Goal: Task Accomplishment & Management: Manage account settings

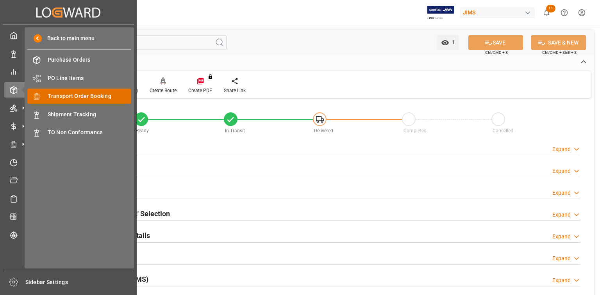
drag, startPoint x: 0, startPoint y: 0, endPoint x: 81, endPoint y: 94, distance: 124.1
click at [81, 94] on span "Transport Order Booking" at bounding box center [90, 96] width 84 height 8
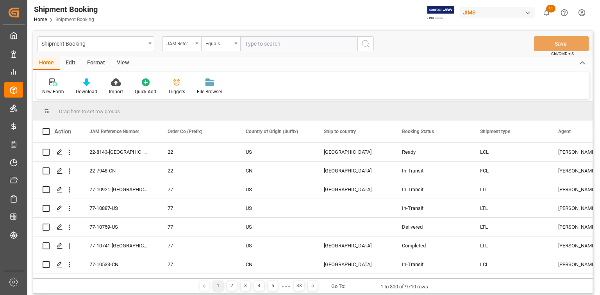
click at [257, 44] on input "text" at bounding box center [298, 43] width 117 height 15
type input "22-10805-JP"
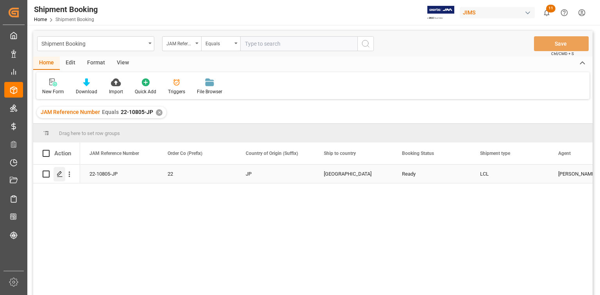
click at [60, 173] on icon "Press SPACE to select this row." at bounding box center [60, 174] width 6 height 6
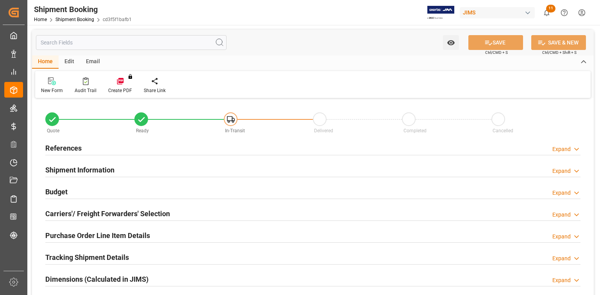
type input "0"
type input "20"
type input "[DATE]"
drag, startPoint x: 98, startPoint y: 150, endPoint x: 106, endPoint y: 156, distance: 10.1
click at [98, 150] on div "References Expand" at bounding box center [312, 147] width 535 height 15
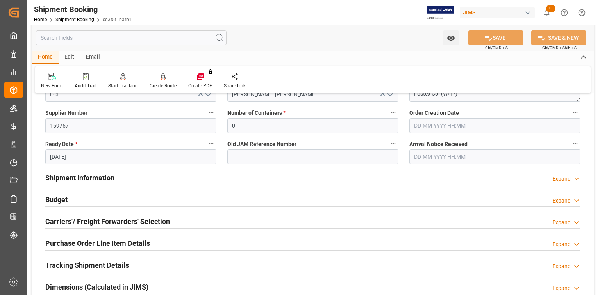
scroll to position [188, 0]
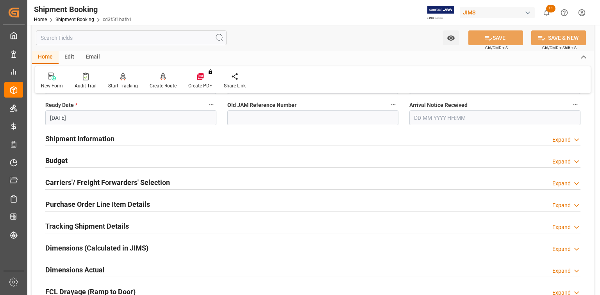
click at [130, 140] on div "Shipment Information Expand" at bounding box center [312, 138] width 535 height 15
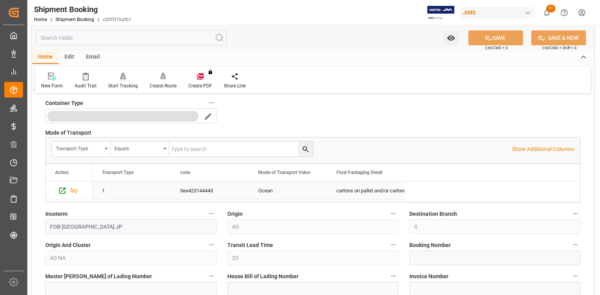
scroll to position [375, 0]
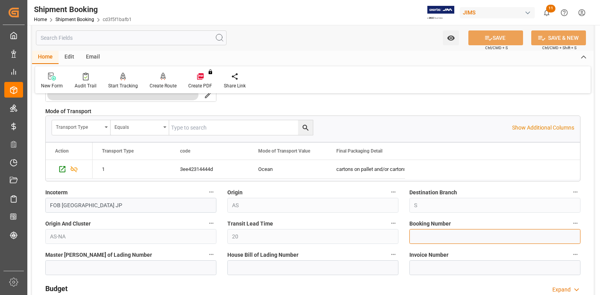
click at [425, 238] on input at bounding box center [495, 236] width 171 height 15
paste input "1069162982"
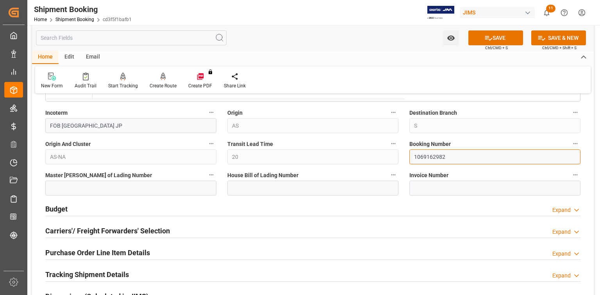
scroll to position [469, 0]
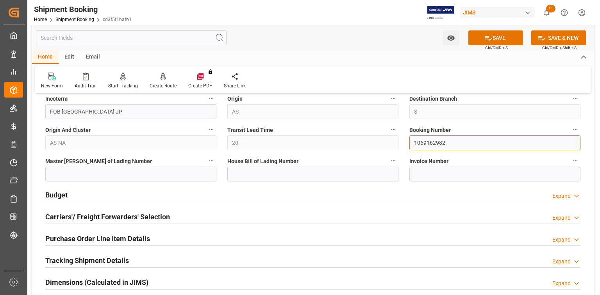
type input "1069162982"
click at [239, 176] on input at bounding box center [312, 174] width 171 height 15
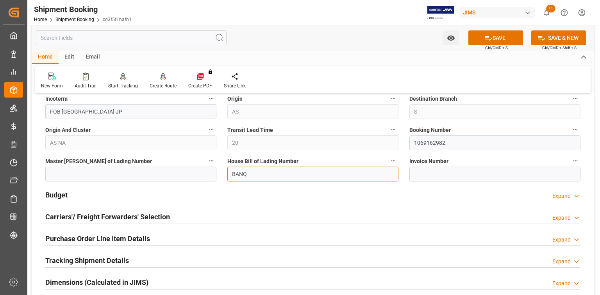
paste input "1069162982"
drag, startPoint x: 278, startPoint y: 173, endPoint x: 214, endPoint y: 167, distance: 64.4
click at [214, 167] on div "Quote Ready In-Transit Delivered Completed Cancelled References Collapse JAM Re…" at bounding box center [313, 32] width 562 height 801
type input "BANQ1069162982"
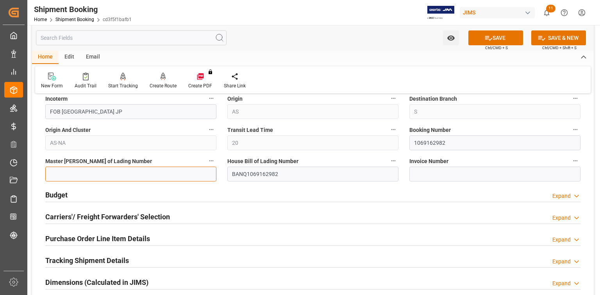
click at [119, 172] on input at bounding box center [130, 174] width 171 height 15
paste input "BANQ1069162982"
type input "BANQ1069162982"
click at [498, 38] on button "SAVE" at bounding box center [496, 37] width 55 height 15
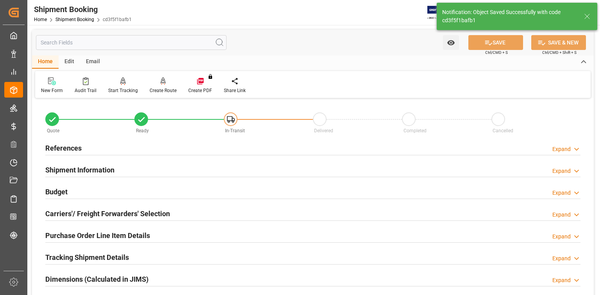
scroll to position [63, 0]
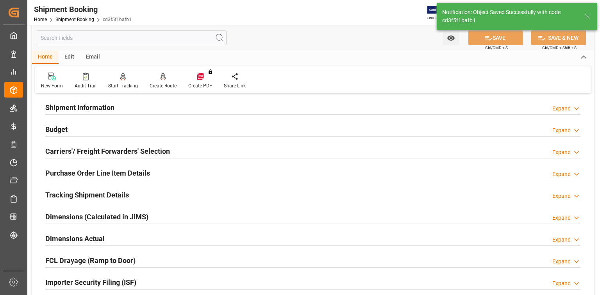
click at [146, 189] on div "Tracking Shipment Details Expand" at bounding box center [312, 194] width 535 height 15
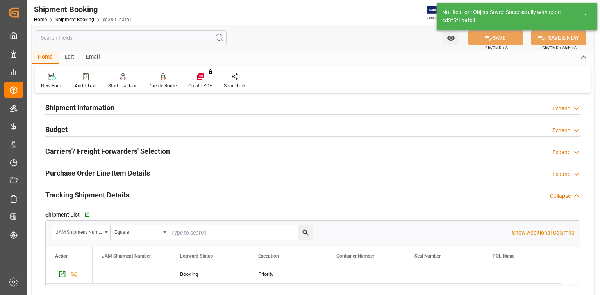
scroll to position [125, 0]
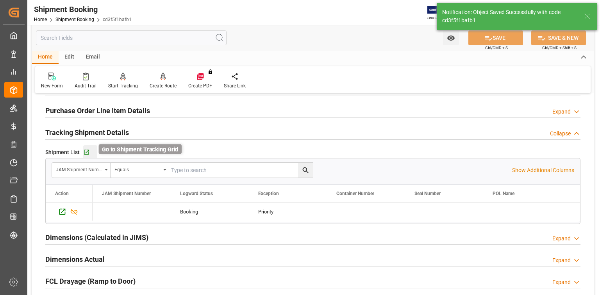
click at [84, 150] on icon "button" at bounding box center [86, 152] width 5 height 5
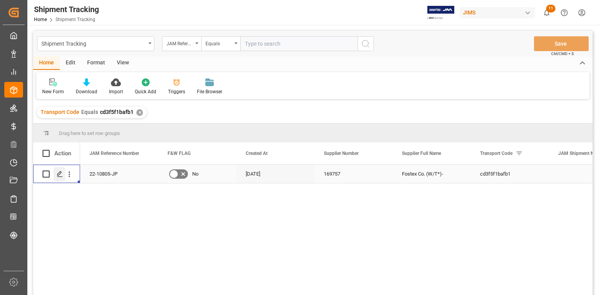
click at [59, 175] on polygon "Press SPACE to select this row." at bounding box center [59, 174] width 4 height 4
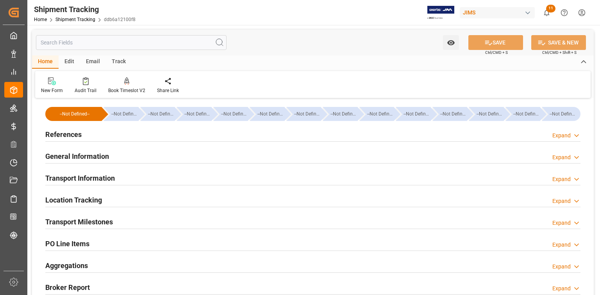
type input "29-08-2025"
click at [103, 133] on div "References Expand" at bounding box center [312, 134] width 535 height 15
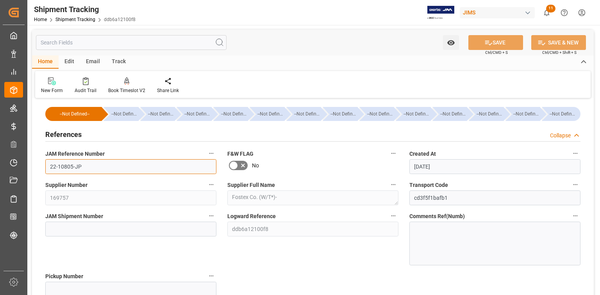
drag, startPoint x: 55, startPoint y: 167, endPoint x: 29, endPoint y: 166, distance: 25.8
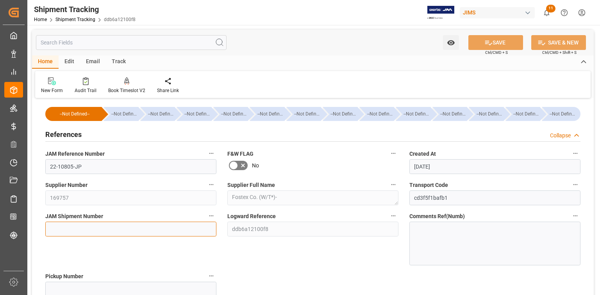
click at [90, 228] on input at bounding box center [130, 229] width 171 height 15
paste input "72899"
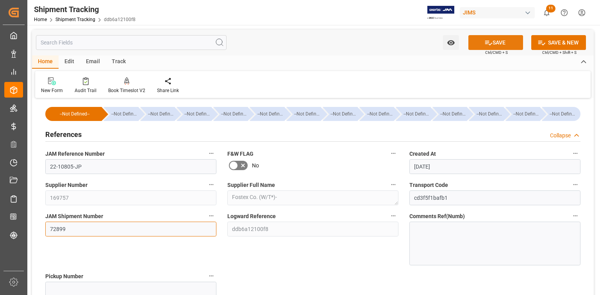
type input "72899"
click at [500, 42] on button "SAVE" at bounding box center [496, 42] width 55 height 15
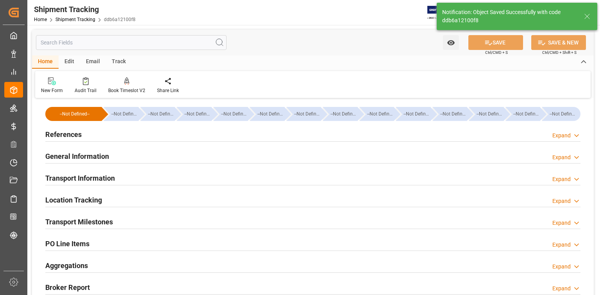
type input "81675.35"
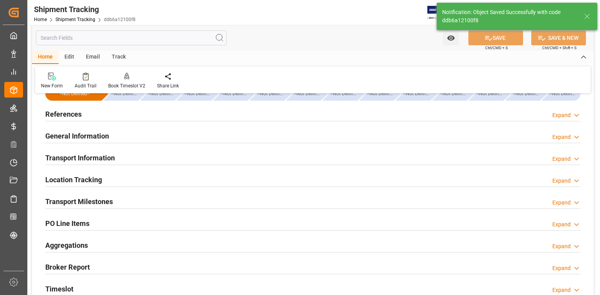
scroll to position [31, 0]
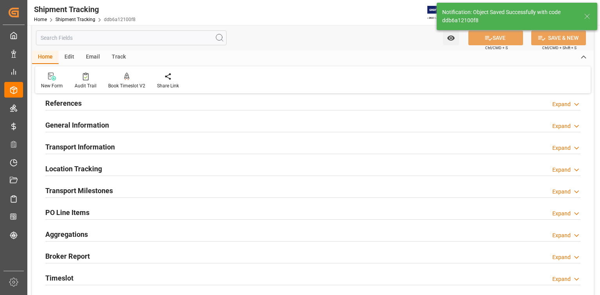
click at [199, 151] on div "Transport Information Expand" at bounding box center [312, 146] width 535 height 15
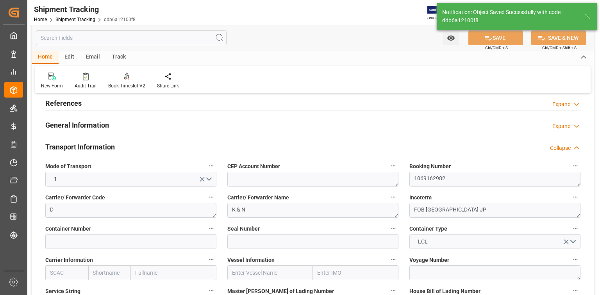
click at [182, 122] on div "General Information Expand" at bounding box center [312, 124] width 535 height 15
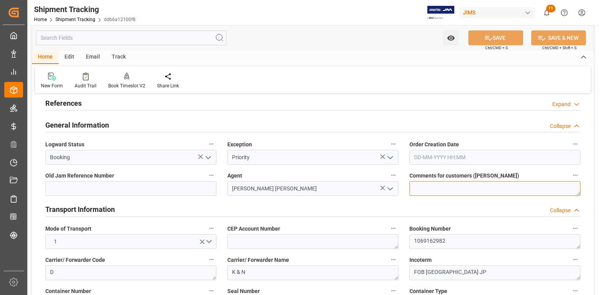
click at [430, 190] on textarea at bounding box center [495, 188] width 171 height 15
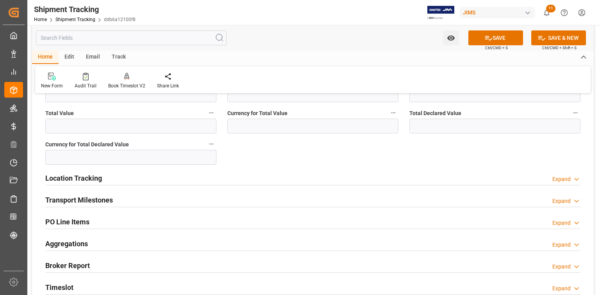
scroll to position [406, 0]
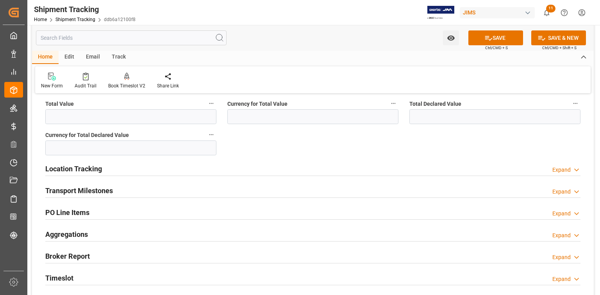
type textarea "DO NOT RECEIVE IN E1"
click at [229, 197] on div "Transport Milestones Expand" at bounding box center [312, 190] width 535 height 15
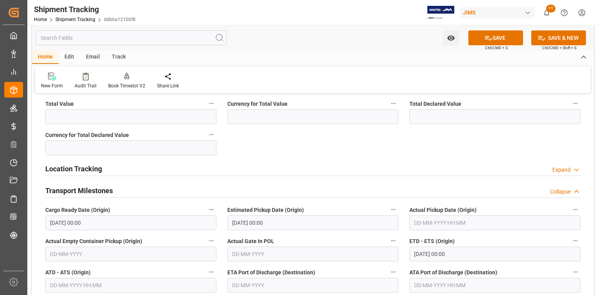
scroll to position [438, 0]
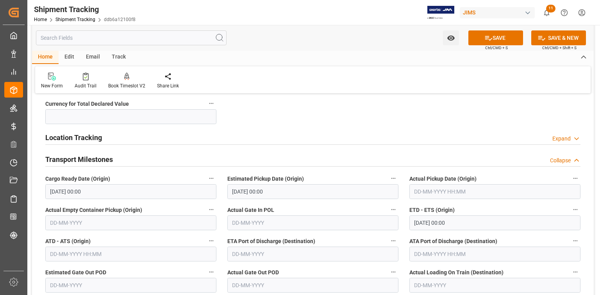
click at [99, 190] on input "20-09-2025 00:00" at bounding box center [130, 191] width 171 height 15
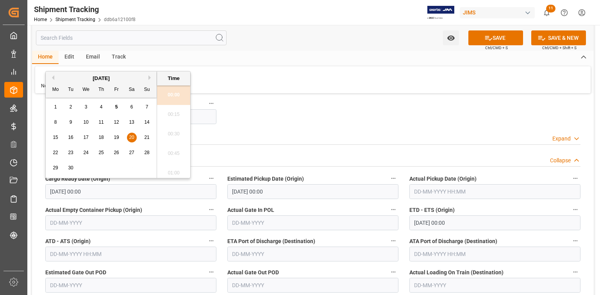
click at [102, 106] on span "4" at bounding box center [101, 106] width 3 height 5
type input "04-09-2025 00:00"
click at [261, 191] on input "25-09-2025 00:00" at bounding box center [312, 191] width 171 height 15
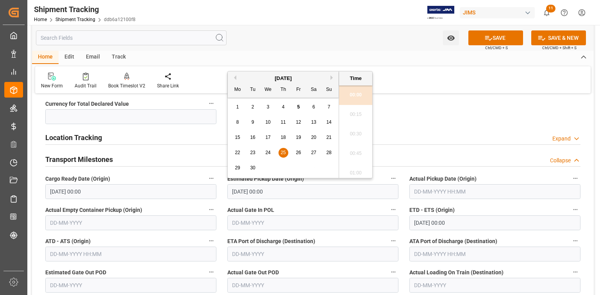
click at [284, 109] on span "4" at bounding box center [283, 106] width 3 height 5
type input "04-09-2025 00:00"
click at [429, 191] on input "text" at bounding box center [495, 191] width 171 height 15
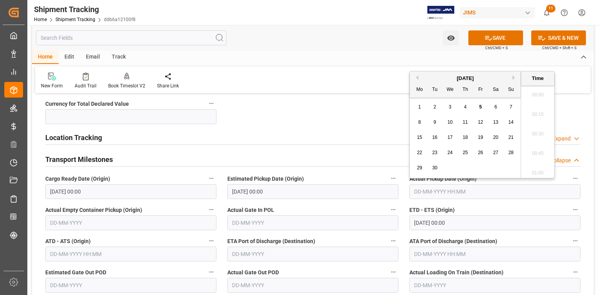
scroll to position [1116, 0]
click at [428, 225] on input "30-09-2025 00:00" at bounding box center [495, 223] width 171 height 15
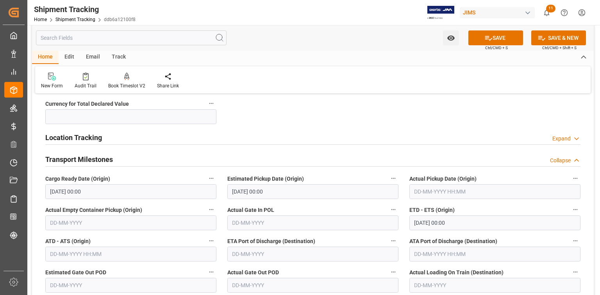
click at [347, 201] on div "Estimated Pickup Date (Origin) 04-09-2025 00:00" at bounding box center [313, 186] width 182 height 31
click at [429, 222] on input "30-09-2025 00:00" at bounding box center [495, 223] width 171 height 15
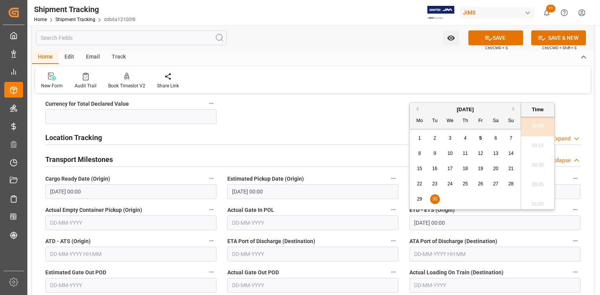
click at [480, 167] on span "19" at bounding box center [480, 168] width 5 height 5
type input "19-09-2025 00:00"
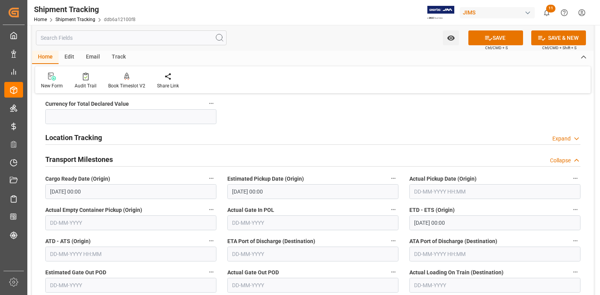
click at [361, 206] on label "Actual Gate In POL" at bounding box center [312, 210] width 171 height 11
click at [388, 206] on button "Actual Gate In POL" at bounding box center [393, 210] width 10 height 10
click at [264, 255] on div at bounding box center [300, 147] width 600 height 295
click at [266, 253] on input "text" at bounding box center [312, 254] width 171 height 15
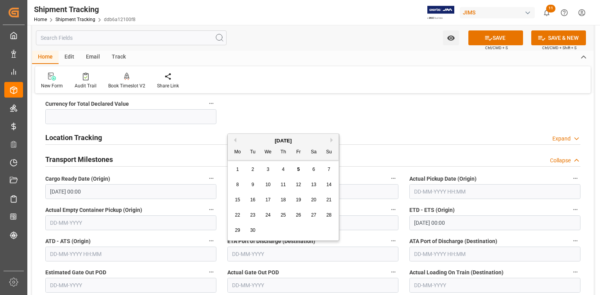
click at [331, 139] on button "Next Month" at bounding box center [333, 140] width 5 height 5
click at [267, 168] on span "1" at bounding box center [268, 169] width 3 height 5
type input "01-10-2025"
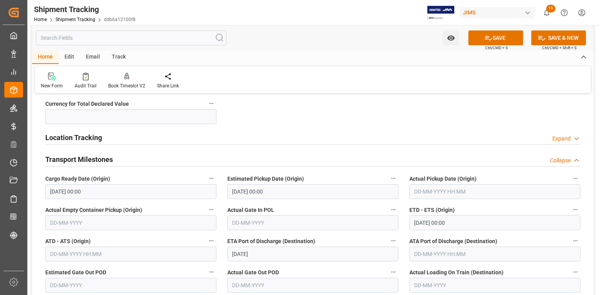
click at [338, 231] on div "Actual Gate In POL" at bounding box center [313, 217] width 182 height 31
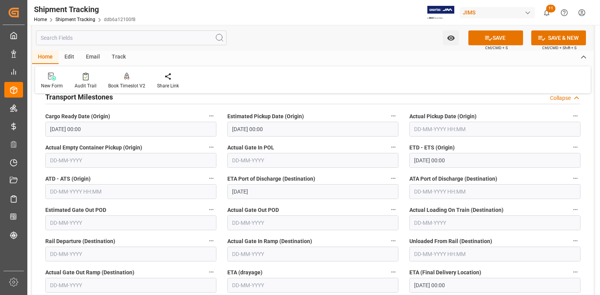
scroll to position [563, 0]
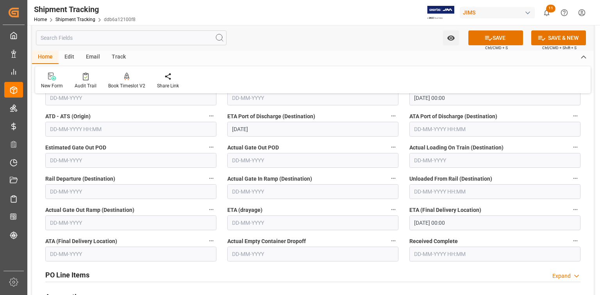
click at [431, 225] on input "30-10-2025 00:00" at bounding box center [495, 223] width 171 height 15
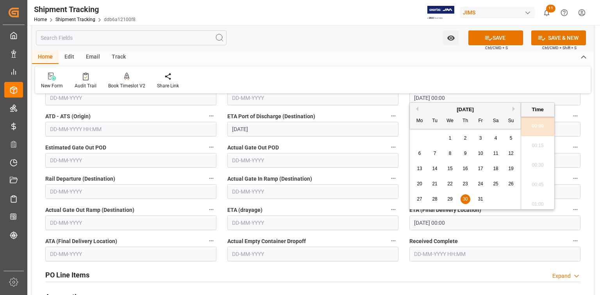
click at [420, 184] on span "20" at bounding box center [419, 183] width 5 height 5
click at [465, 184] on span "23" at bounding box center [465, 183] width 5 height 5
type input "23-10-2025 00:00"
click at [327, 208] on label "ETA (drayage)" at bounding box center [312, 210] width 171 height 11
click at [388, 208] on button "ETA (drayage)" at bounding box center [393, 210] width 10 height 10
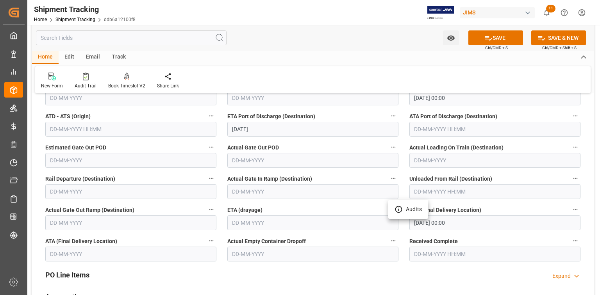
click at [497, 34] on div at bounding box center [300, 147] width 600 height 295
click at [496, 39] on button "SAVE" at bounding box center [496, 37] width 55 height 15
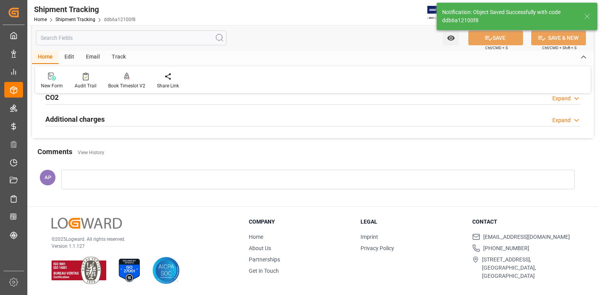
scroll to position [188, 0]
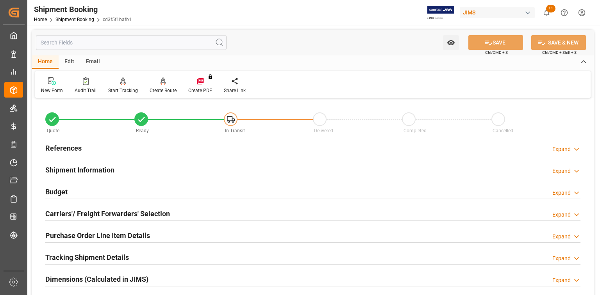
type input "0"
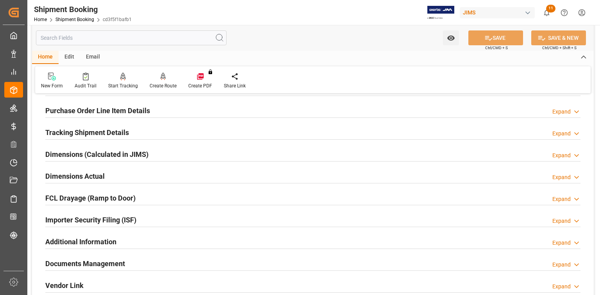
click at [125, 175] on div "Dimensions Actual Expand" at bounding box center [312, 175] width 535 height 15
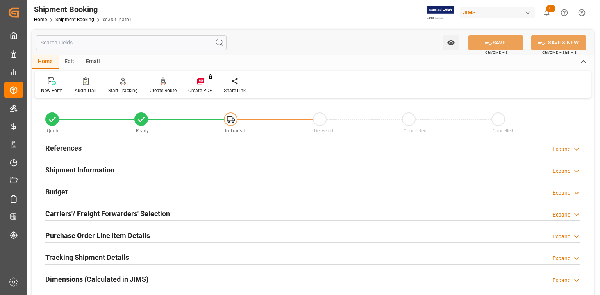
click at [207, 150] on div "References Expand" at bounding box center [312, 147] width 535 height 15
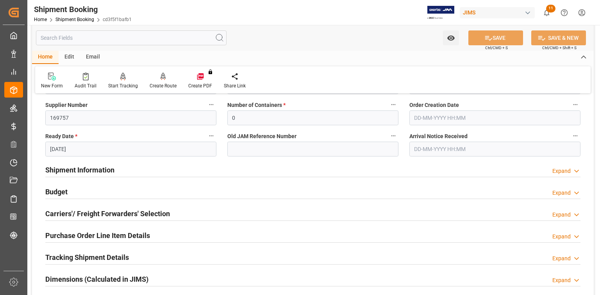
scroll to position [250, 0]
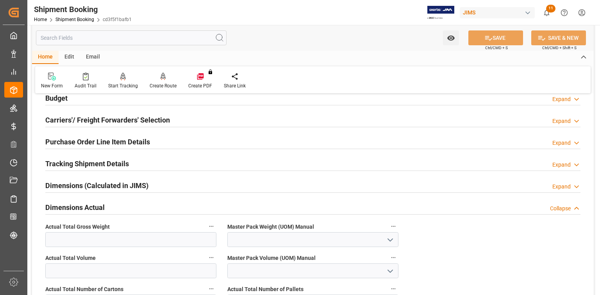
click at [147, 162] on div "Tracking Shipment Details Expand" at bounding box center [312, 163] width 535 height 15
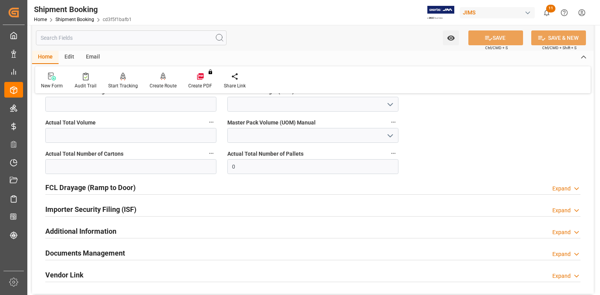
scroll to position [406, 0]
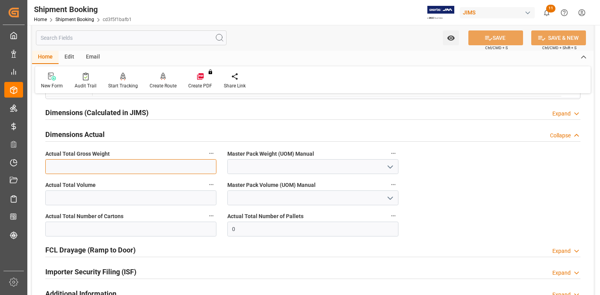
click at [76, 165] on input "text" at bounding box center [130, 166] width 171 height 15
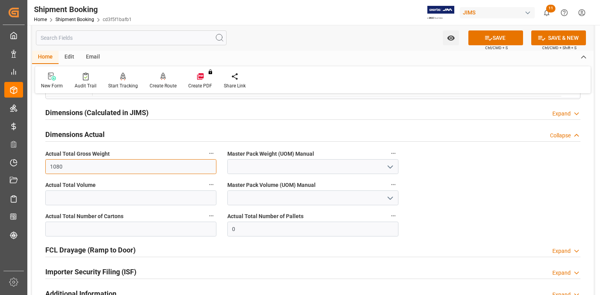
type input "1080"
click at [387, 166] on icon "open menu" at bounding box center [390, 167] width 9 height 9
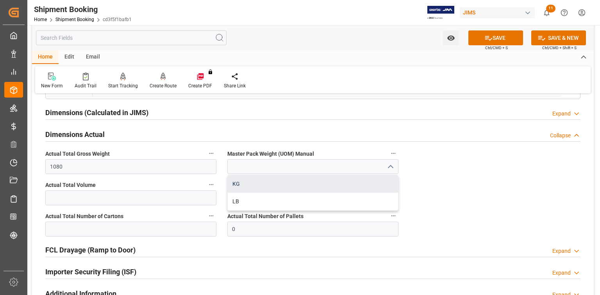
click at [328, 189] on div "KG" at bounding box center [313, 184] width 170 height 18
type input "KG"
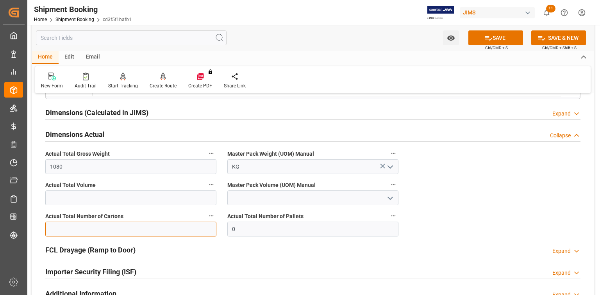
drag, startPoint x: 84, startPoint y: 223, endPoint x: 131, endPoint y: 225, distance: 46.9
click at [84, 223] on input "text" at bounding box center [130, 229] width 171 height 15
type input "100"
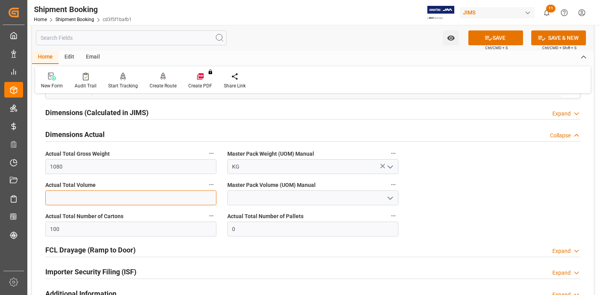
click at [120, 197] on input "text" at bounding box center [130, 198] width 171 height 15
type input "6"
click at [388, 195] on icon "open menu" at bounding box center [390, 198] width 9 height 9
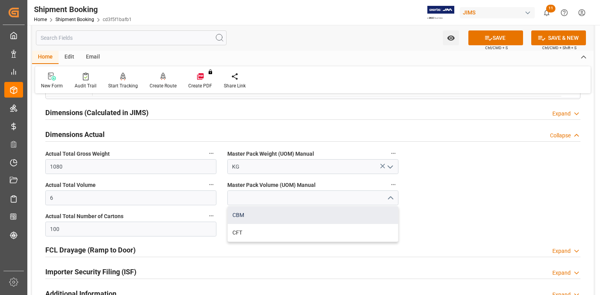
click at [304, 212] on div "CBM" at bounding box center [313, 216] width 170 height 18
type input "CBM"
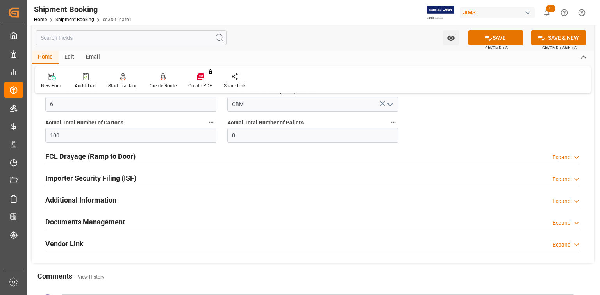
click at [179, 220] on div "Documents Management Expand" at bounding box center [312, 221] width 535 height 15
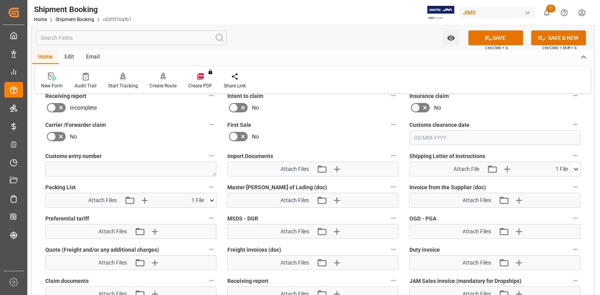
scroll to position [750, 0]
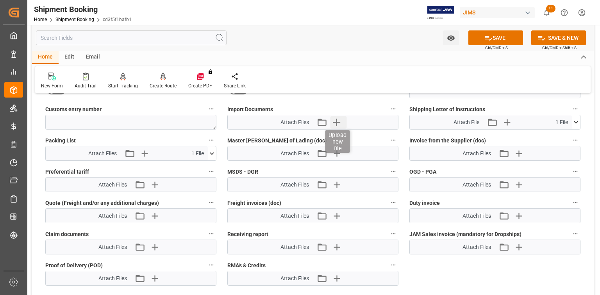
click at [339, 121] on icon "button" at bounding box center [336, 122] width 7 height 7
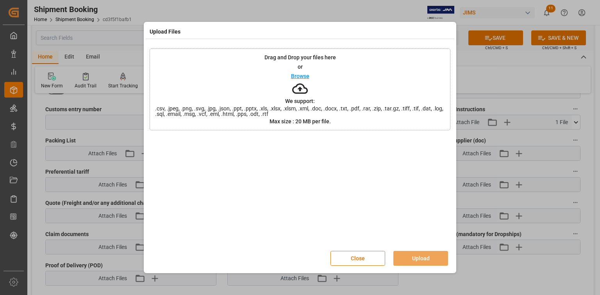
click at [306, 77] on p "Browse" at bounding box center [300, 75] width 18 height 5
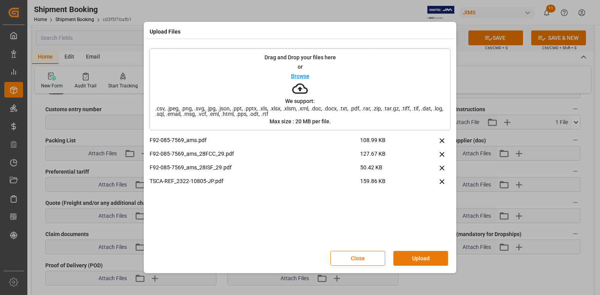
click at [417, 259] on button "Upload" at bounding box center [420, 258] width 55 height 15
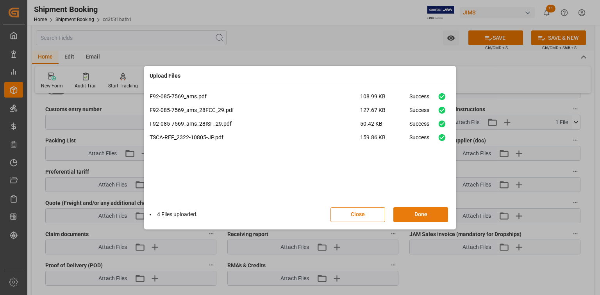
click at [419, 216] on button "Done" at bounding box center [420, 214] width 55 height 15
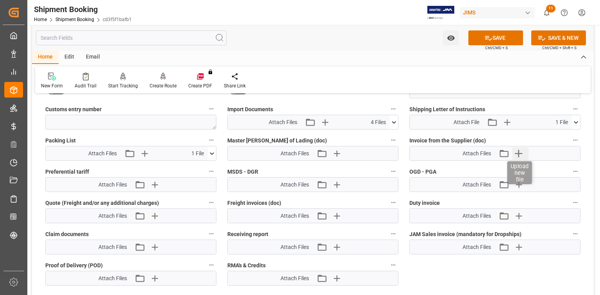
click at [518, 150] on icon "button" at bounding box center [519, 153] width 13 height 13
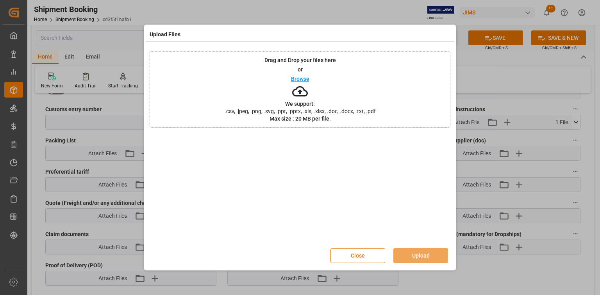
click at [304, 79] on p "Browse" at bounding box center [300, 78] width 18 height 5
click at [421, 254] on button "Upload" at bounding box center [420, 256] width 55 height 15
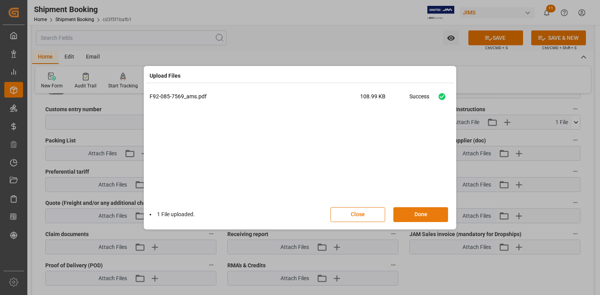
click at [420, 211] on button "Done" at bounding box center [420, 214] width 55 height 15
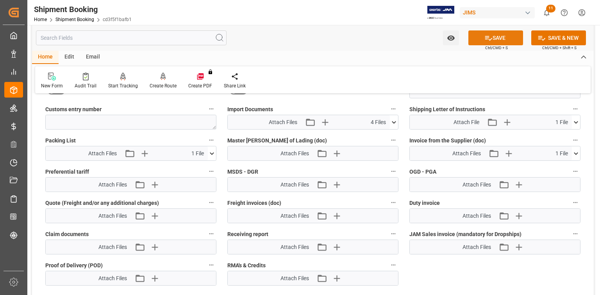
click at [492, 38] on button "SAVE" at bounding box center [496, 37] width 55 height 15
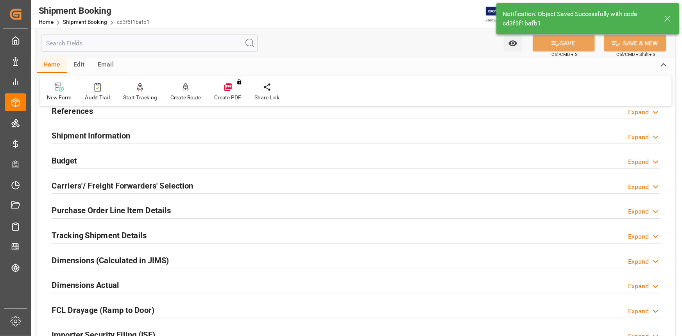
scroll to position [0, 0]
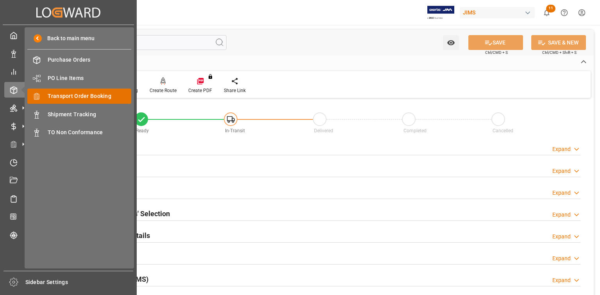
click at [72, 95] on span "Transport Order Booking" at bounding box center [90, 96] width 84 height 8
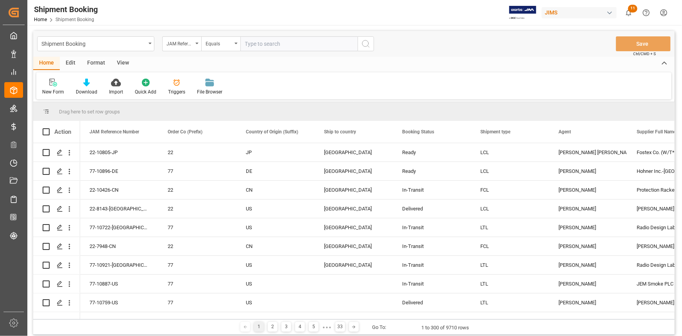
drag, startPoint x: 589, startPoint y: 1, endPoint x: 264, endPoint y: 45, distance: 328.4
click at [264, 45] on input "text" at bounding box center [298, 43] width 117 height 15
type input "22-9446-MY"
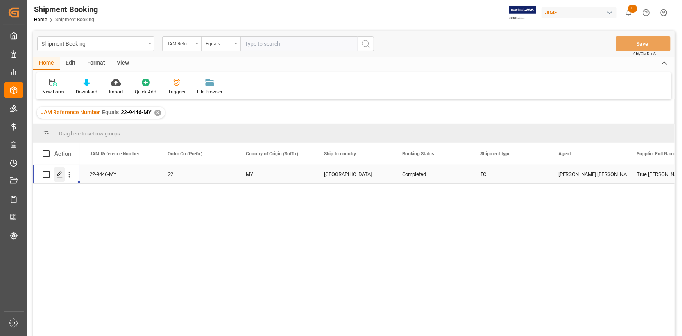
click at [58, 175] on icon "Press SPACE to select this row." at bounding box center [60, 174] width 6 height 6
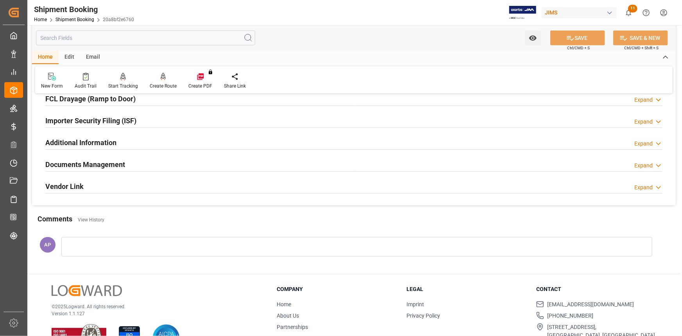
scroll to position [179, 0]
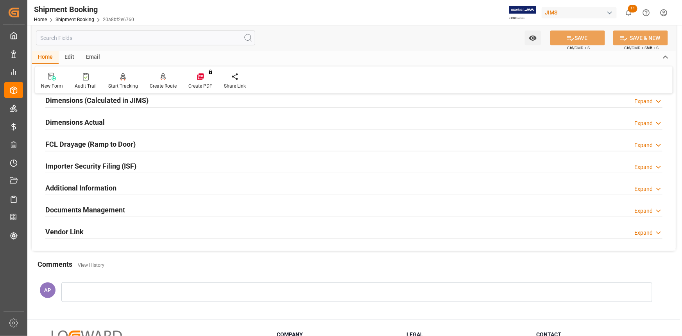
click at [196, 207] on div "Documents Management Expand" at bounding box center [353, 209] width 617 height 15
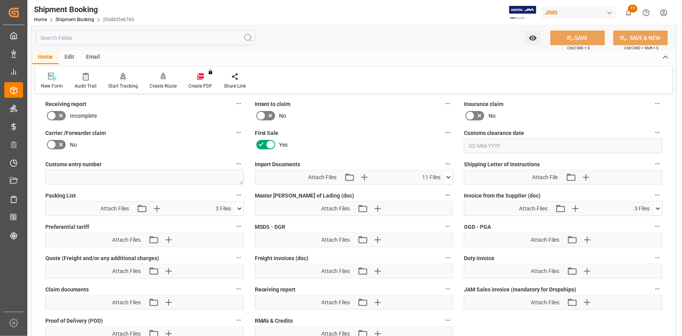
scroll to position [428, 0]
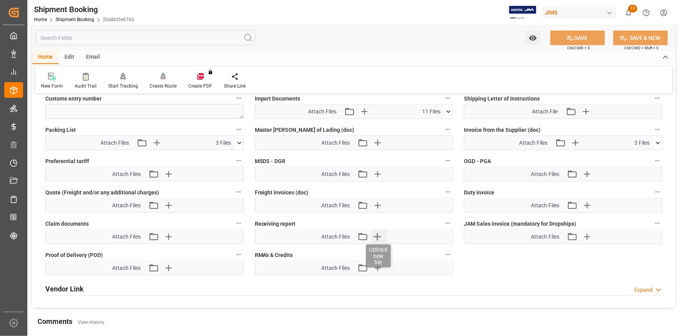
click at [379, 231] on icon "button" at bounding box center [377, 236] width 13 height 13
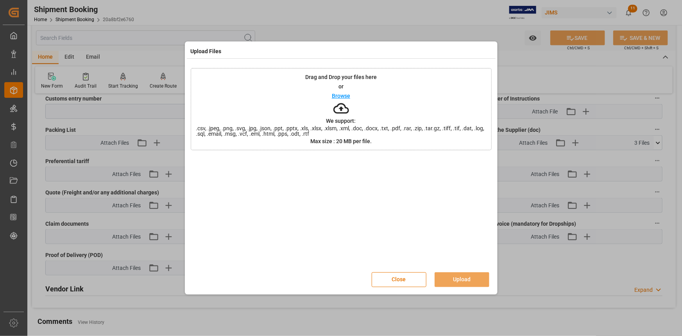
click at [338, 95] on p "Browse" at bounding box center [341, 95] width 18 height 5
click at [464, 278] on button "Upload" at bounding box center [462, 279] width 55 height 15
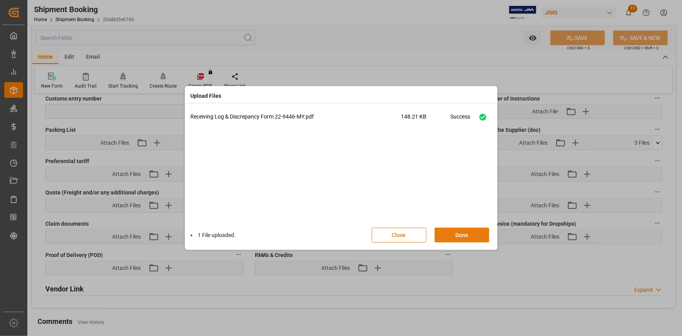
click at [460, 238] on button "Done" at bounding box center [462, 234] width 55 height 15
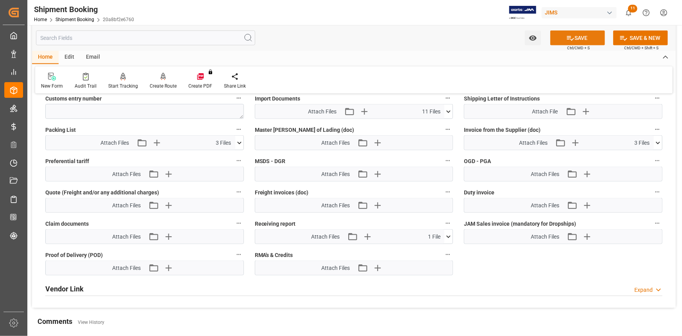
click at [572, 37] on icon at bounding box center [570, 38] width 8 height 8
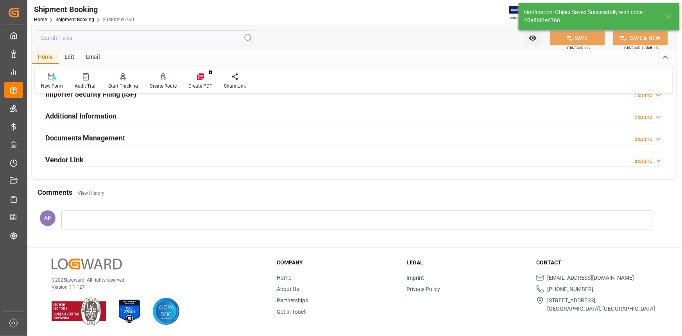
scroll to position [123, 0]
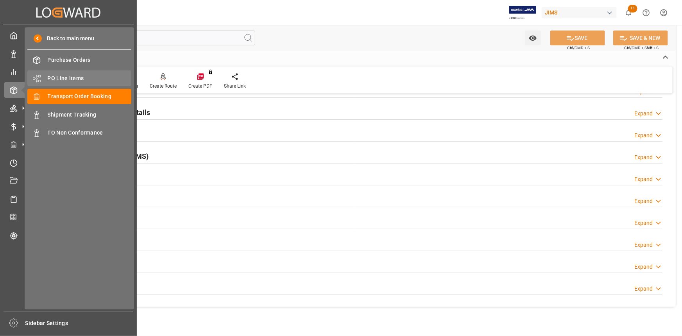
click at [60, 77] on span "PO Line Items" at bounding box center [90, 78] width 84 height 8
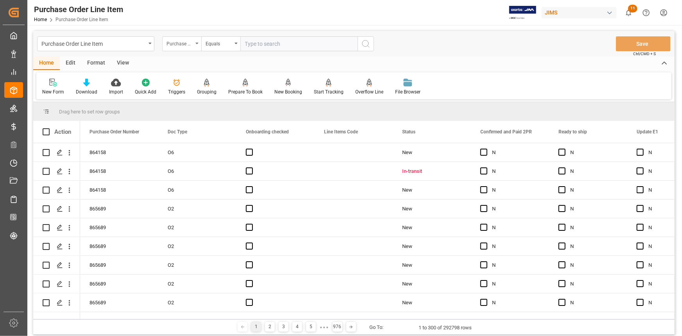
click at [190, 43] on div "Purchase Order Number" at bounding box center [179, 42] width 27 height 9
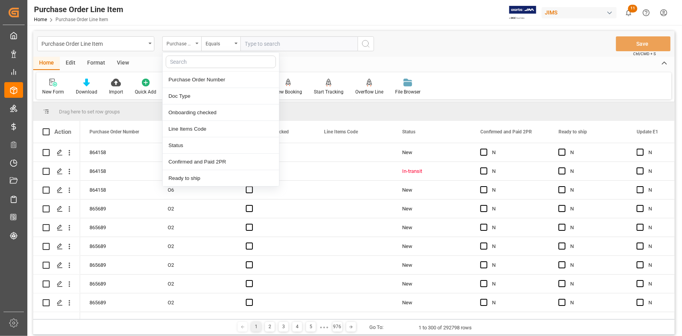
click at [193, 43] on div "Purchase Order Number" at bounding box center [181, 43] width 39 height 15
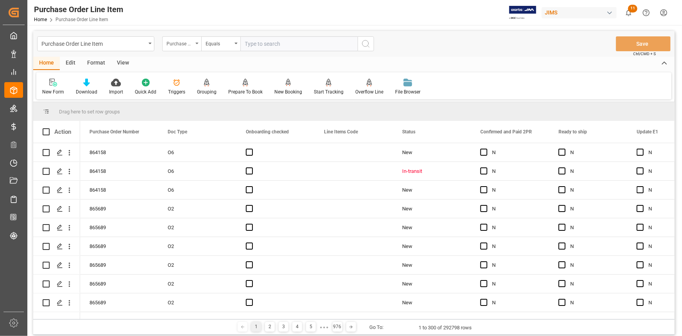
click at [191, 43] on div "Purchase Order Number" at bounding box center [179, 42] width 27 height 9
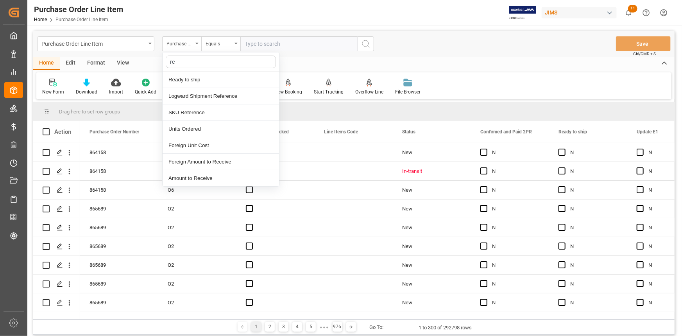
type input "ref"
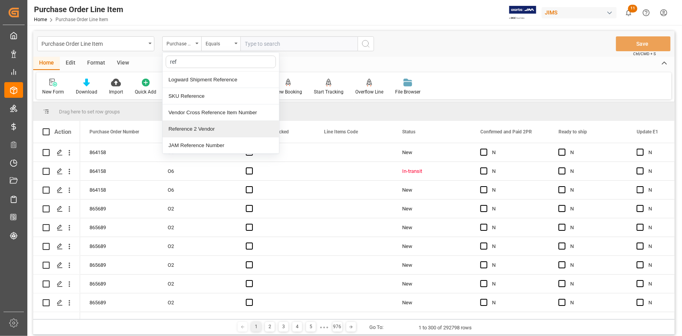
click at [202, 129] on div "Reference 2 Vendor" at bounding box center [221, 129] width 116 height 16
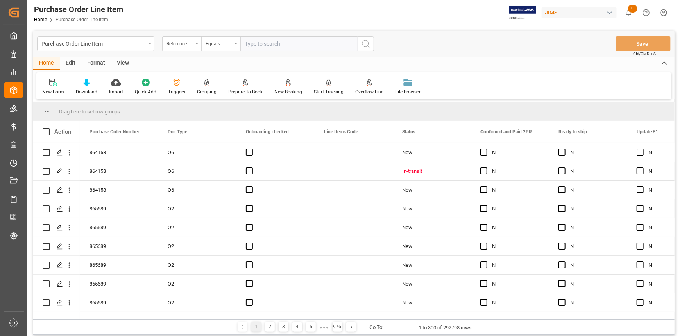
click at [256, 46] on input "text" at bounding box center [298, 43] width 117 height 15
click at [257, 42] on input "text" at bounding box center [298, 43] width 117 height 15
paste input "22-10434-DE"
type input "22-10434-DE"
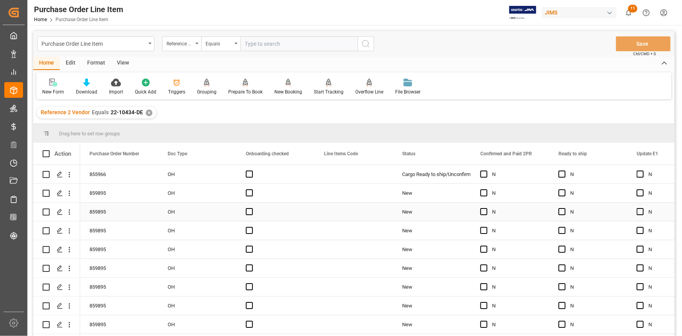
click at [328, 206] on div "Press SPACE to select this row." at bounding box center [354, 211] width 78 height 18
click at [125, 60] on div "View" at bounding box center [123, 63] width 24 height 13
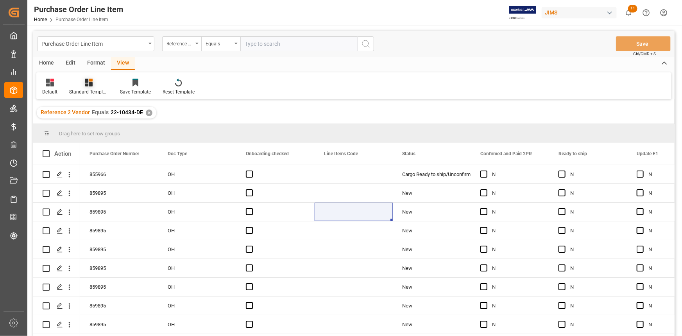
click at [88, 86] on icon at bounding box center [89, 83] width 8 height 8
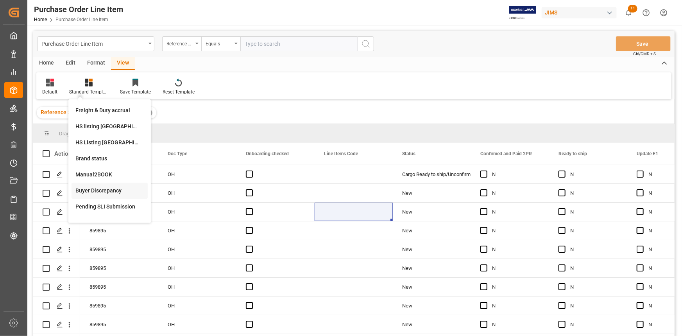
click at [97, 188] on div "Buyer Discrepancy" at bounding box center [109, 190] width 68 height 8
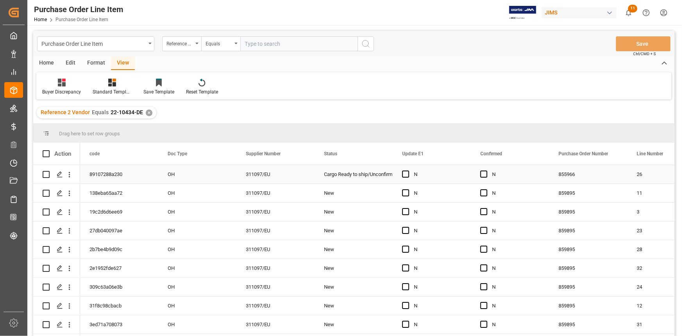
click at [367, 173] on div "Cargo Ready to ship/Unconfirmed" at bounding box center [353, 174] width 59 height 18
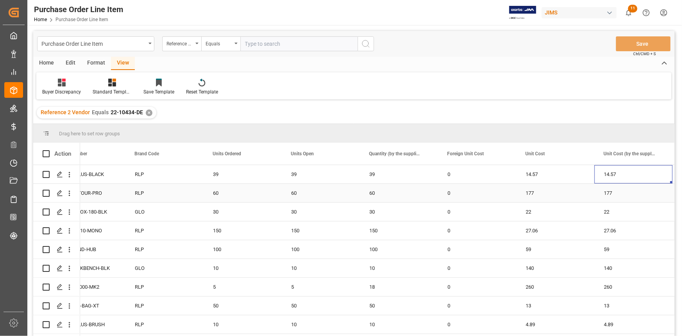
click at [318, 197] on div "60" at bounding box center [321, 193] width 78 height 18
click at [320, 212] on div "30" at bounding box center [321, 211] width 78 height 18
click at [309, 231] on div "150" at bounding box center [321, 230] width 78 height 18
click at [310, 249] on div "100" at bounding box center [321, 249] width 78 height 18
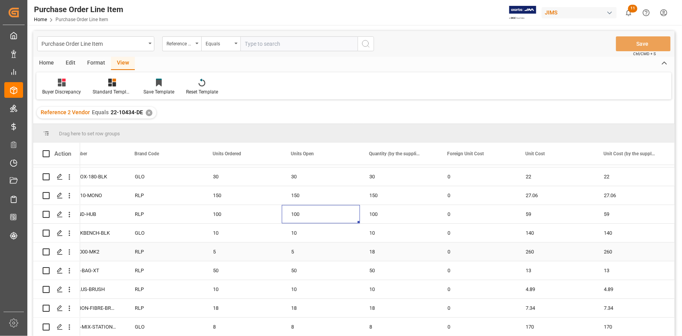
click at [305, 234] on div "10" at bounding box center [321, 233] width 78 height 18
click at [311, 249] on div "5" at bounding box center [321, 251] width 78 height 18
drag, startPoint x: 357, startPoint y: 259, endPoint x: 352, endPoint y: 263, distance: 6.1
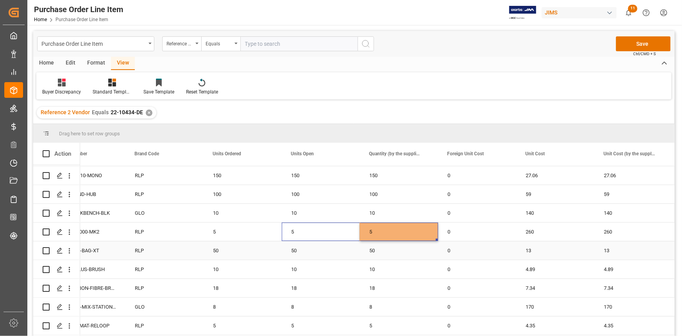
scroll to position [71, 0]
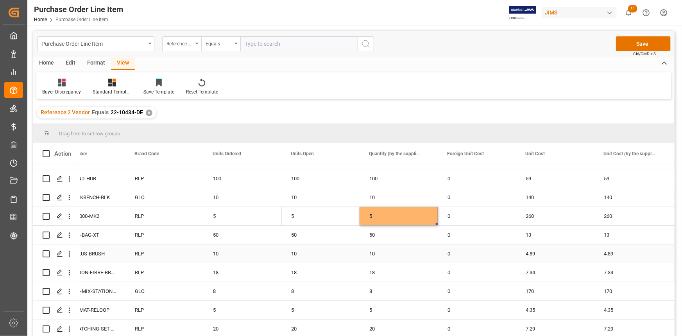
click at [324, 257] on div "10" at bounding box center [321, 253] width 78 height 18
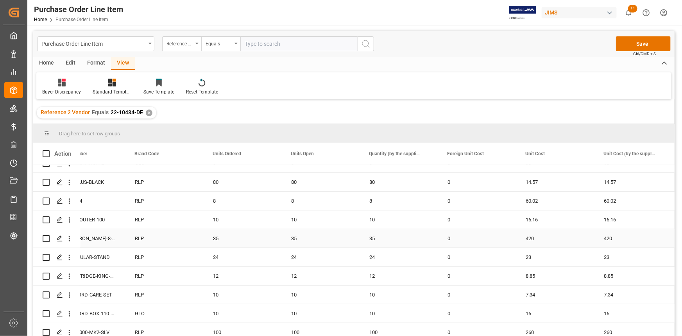
scroll to position [284, 0]
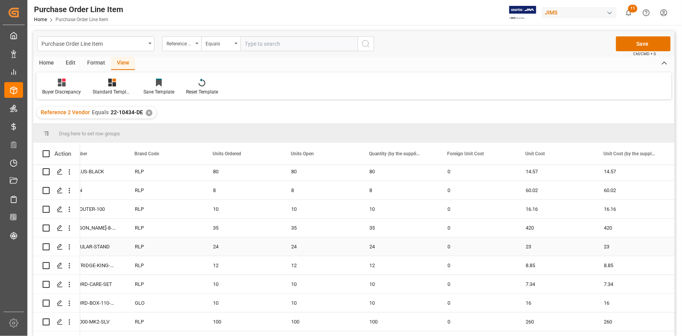
click at [309, 245] on div "24" at bounding box center [321, 246] width 78 height 18
click at [310, 264] on div "12" at bounding box center [321, 265] width 78 height 18
click at [311, 290] on div "10" at bounding box center [321, 284] width 78 height 18
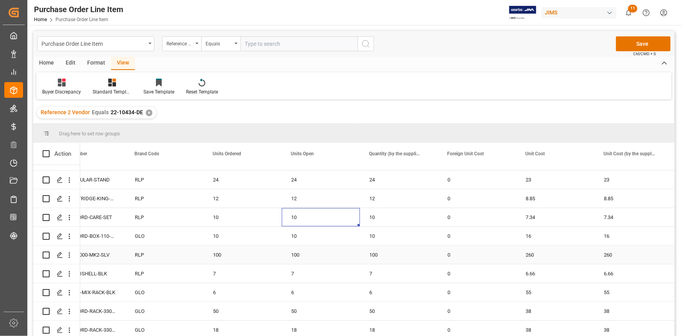
scroll to position [355, 0]
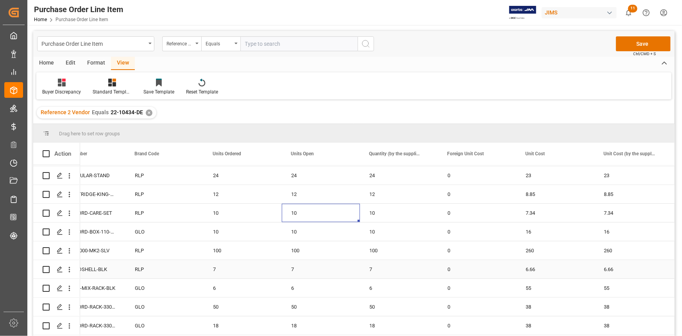
click at [304, 272] on div "7" at bounding box center [321, 269] width 78 height 18
click at [306, 285] on div "6" at bounding box center [321, 288] width 78 height 18
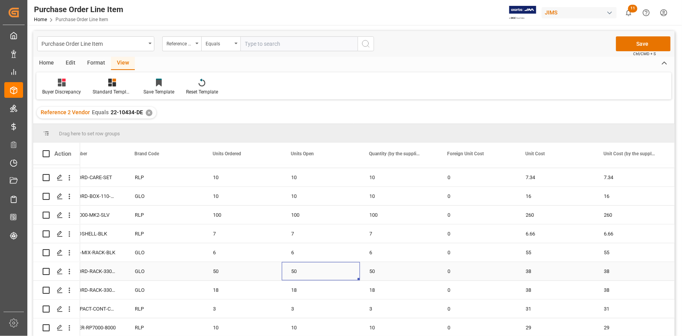
click at [308, 275] on div "50" at bounding box center [321, 271] width 78 height 18
click at [312, 289] on div "18" at bounding box center [321, 290] width 78 height 18
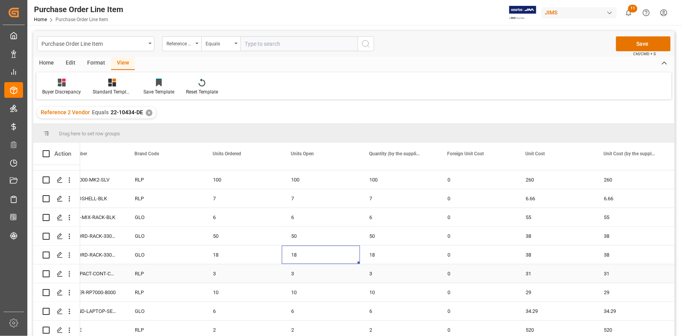
click at [306, 277] on div "3" at bounding box center [321, 273] width 78 height 18
click at [309, 288] on div "10" at bounding box center [321, 292] width 78 height 18
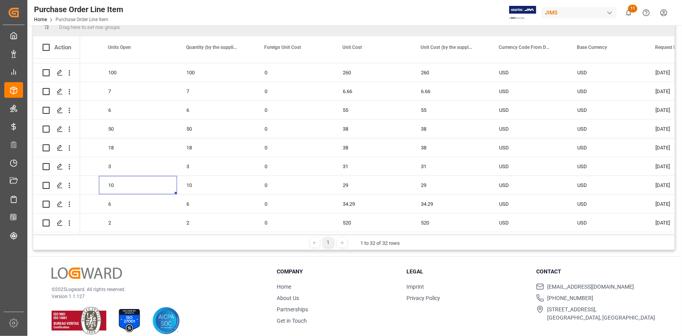
scroll to position [0, 868]
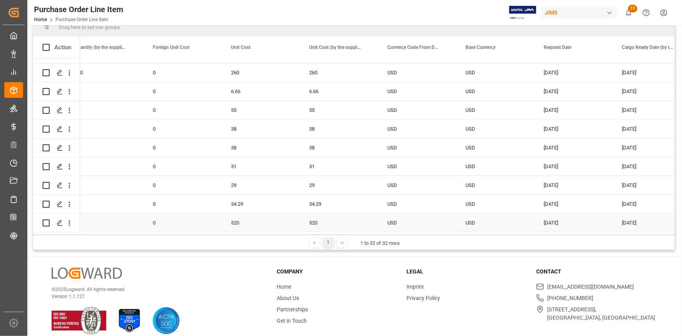
click at [282, 226] on div "520" at bounding box center [261, 222] width 78 height 18
click at [257, 205] on div "34.29" at bounding box center [261, 204] width 78 height 18
click at [247, 177] on div "29" at bounding box center [261, 185] width 78 height 18
click at [240, 161] on div "31" at bounding box center [261, 166] width 78 height 18
click at [243, 146] on div "38" at bounding box center [261, 147] width 78 height 18
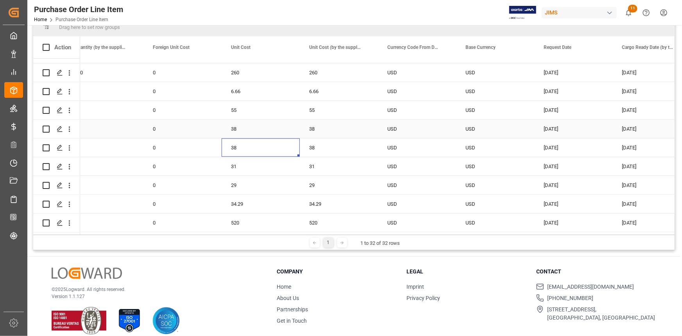
click at [241, 121] on div "38" at bounding box center [261, 129] width 78 height 18
click at [239, 104] on div "55" at bounding box center [261, 110] width 78 height 18
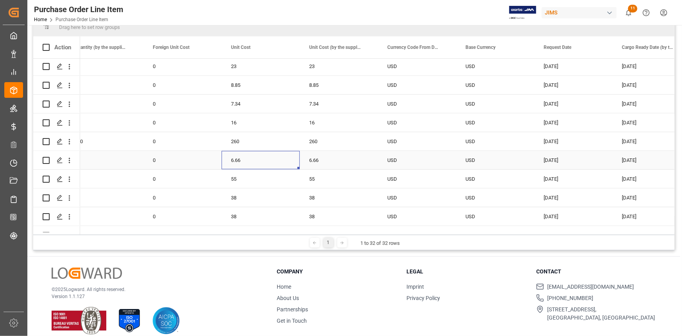
click at [263, 158] on div "6.66" at bounding box center [261, 160] width 78 height 18
click at [249, 142] on div "260" at bounding box center [261, 141] width 78 height 18
click at [241, 117] on div "16" at bounding box center [261, 122] width 78 height 18
click at [244, 105] on div "7.34" at bounding box center [261, 104] width 78 height 18
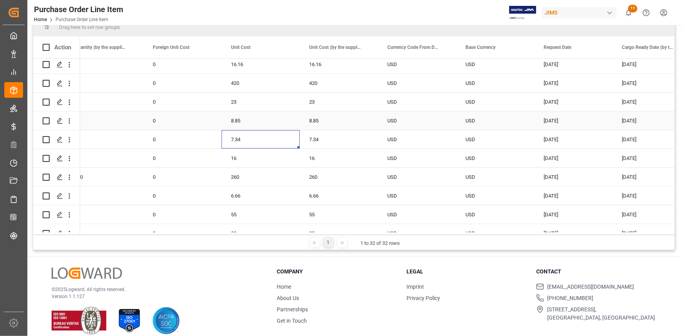
click at [254, 121] on div "8.85" at bounding box center [261, 120] width 78 height 18
click at [247, 101] on div "23" at bounding box center [261, 102] width 78 height 18
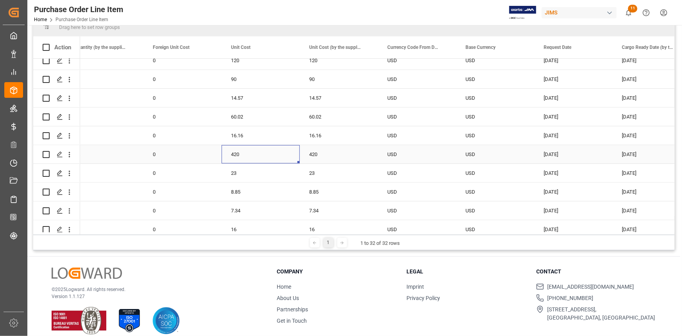
click at [252, 146] on div "420" at bounding box center [261, 154] width 78 height 18
click at [252, 133] on div "16.16" at bounding box center [261, 135] width 78 height 18
click at [250, 116] on div "60.02" at bounding box center [261, 116] width 78 height 18
click at [245, 101] on div "14.57" at bounding box center [261, 98] width 78 height 18
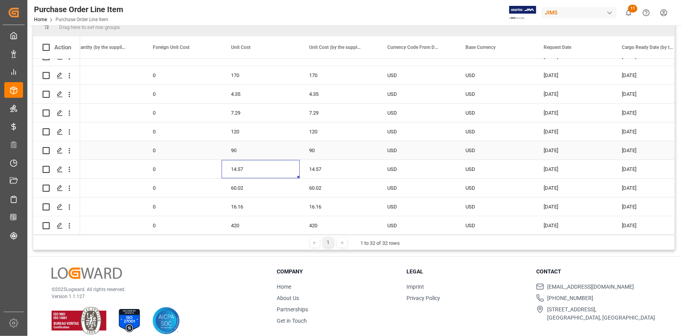
click at [256, 148] on div "90" at bounding box center [261, 150] width 78 height 18
click at [252, 132] on div "120" at bounding box center [261, 131] width 78 height 18
click at [249, 113] on div "7.29" at bounding box center [261, 113] width 78 height 18
click at [250, 93] on div "4.35" at bounding box center [261, 94] width 78 height 18
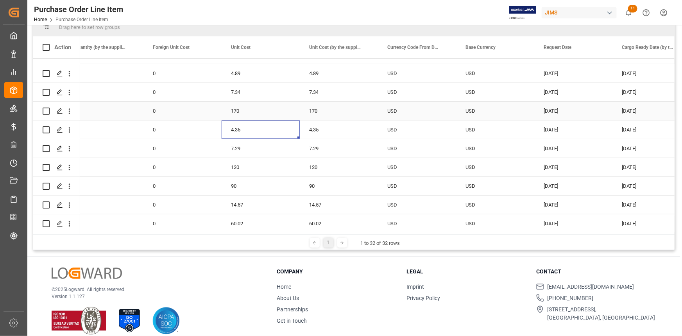
click at [246, 111] on div "170" at bounding box center [261, 111] width 78 height 18
click at [246, 93] on div "7.34" at bounding box center [261, 92] width 78 height 18
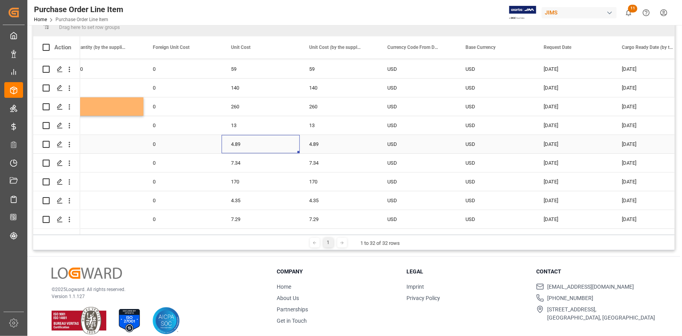
click at [249, 141] on div "4.89" at bounding box center [261, 144] width 78 height 18
click at [247, 127] on div "13" at bounding box center [261, 125] width 78 height 18
click at [243, 108] on div "260" at bounding box center [261, 106] width 78 height 18
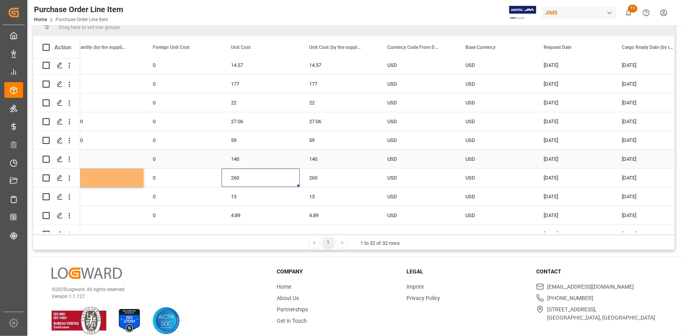
click at [253, 158] on div "140" at bounding box center [261, 159] width 78 height 18
click at [249, 140] on div "59" at bounding box center [261, 140] width 78 height 18
click at [248, 117] on div "27.06" at bounding box center [261, 121] width 78 height 18
click at [249, 100] on div "22" at bounding box center [261, 102] width 78 height 18
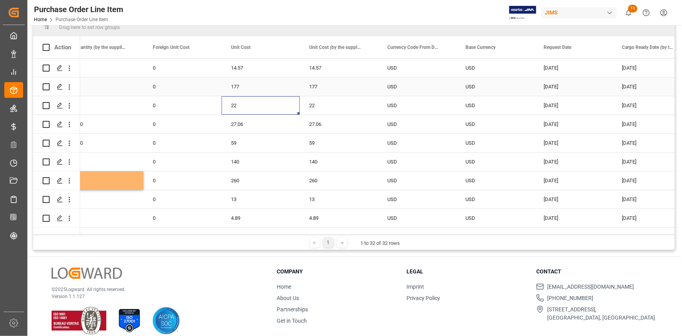
click at [246, 84] on div "177" at bounding box center [261, 86] width 78 height 18
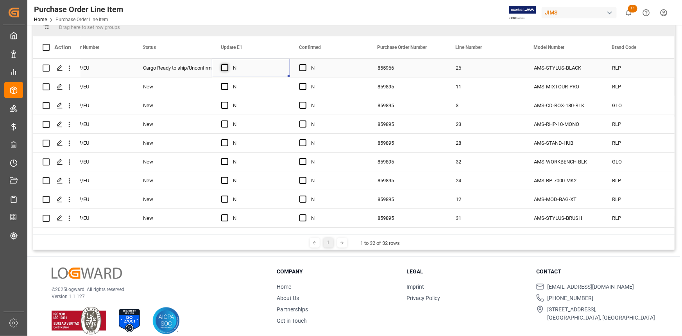
click at [226, 70] on span "Press SPACE to select this row." at bounding box center [224, 67] width 7 height 7
click at [227, 64] on input "Press SPACE to select this row." at bounding box center [227, 64] width 0 height 0
drag, startPoint x: 288, startPoint y: 75, endPoint x: 279, endPoint y: 220, distance: 145.3
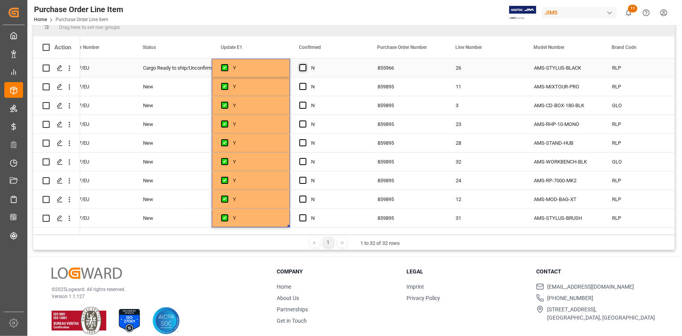
click at [301, 66] on span "Press SPACE to select this row." at bounding box center [302, 67] width 7 height 7
click at [305, 64] on input "Press SPACE to select this row." at bounding box center [305, 64] width 0 height 0
drag, startPoint x: 366, startPoint y: 75, endPoint x: 357, endPoint y: 227, distance: 151.5
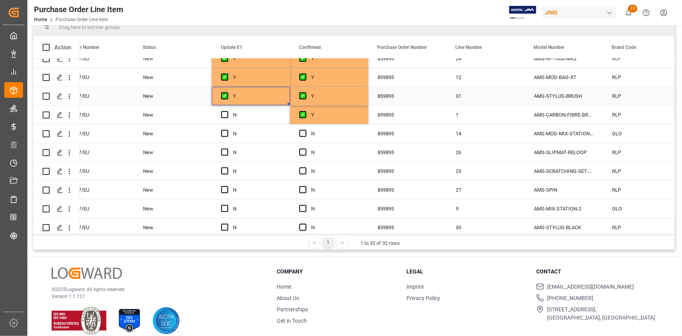
click at [267, 100] on div "Y" at bounding box center [257, 96] width 48 height 18
drag, startPoint x: 287, startPoint y: 103, endPoint x: 271, endPoint y: 225, distance: 123.4
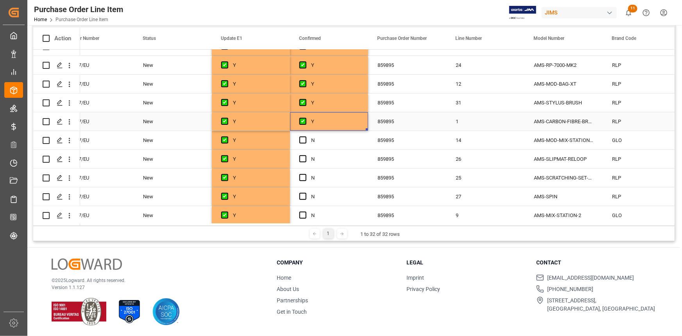
click at [367, 128] on div "Y" at bounding box center [329, 121] width 78 height 18
drag, startPoint x: 367, startPoint y: 129, endPoint x: 355, endPoint y: 215, distance: 86.7
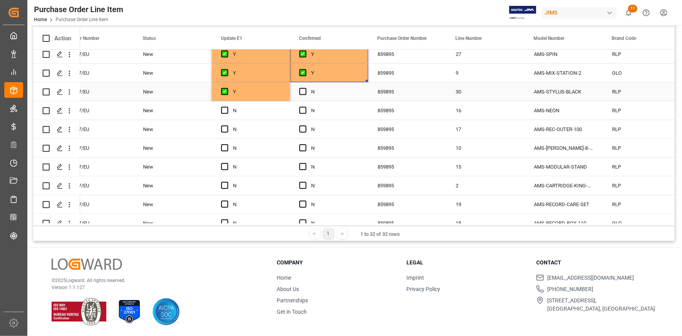
click at [274, 97] on div "Y" at bounding box center [257, 92] width 48 height 18
drag, startPoint x: 288, startPoint y: 107, endPoint x: 277, endPoint y: 187, distance: 80.4
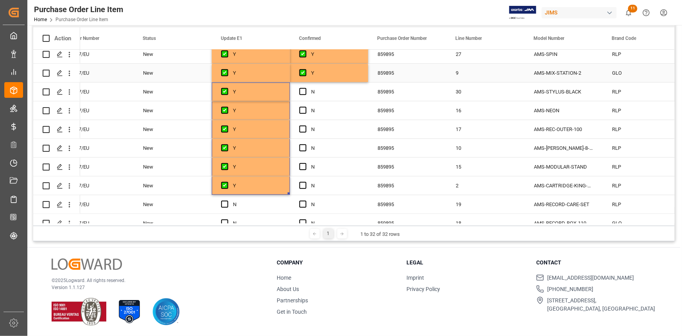
click at [338, 80] on div "Y" at bounding box center [335, 73] width 48 height 18
drag, startPoint x: 366, startPoint y: 80, endPoint x: 359, endPoint y: 178, distance: 97.9
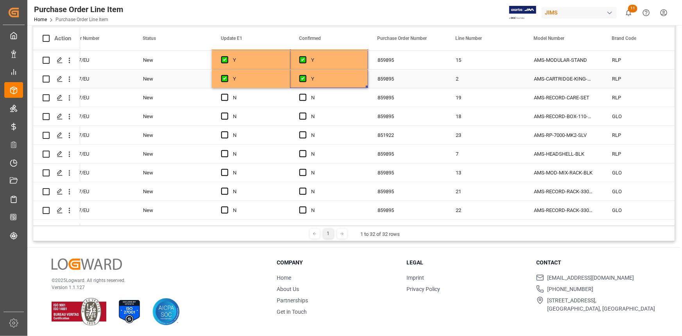
click at [281, 85] on div "Y" at bounding box center [251, 79] width 78 height 18
drag, startPoint x: 287, startPoint y: 87, endPoint x: 269, endPoint y: 200, distance: 114.7
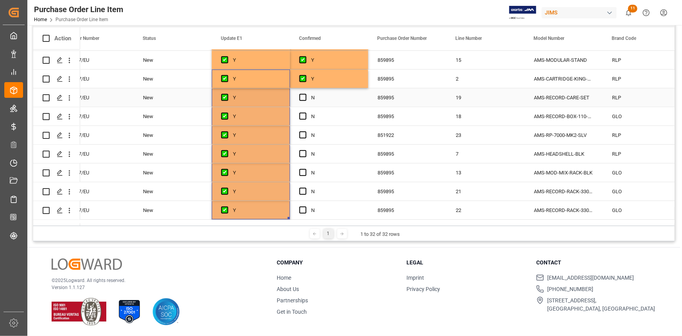
click at [332, 83] on div "Y" at bounding box center [335, 79] width 48 height 18
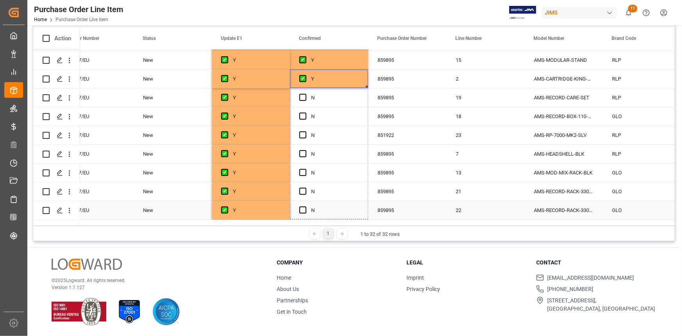
drag, startPoint x: 366, startPoint y: 86, endPoint x: 345, endPoint y: 203, distance: 119.2
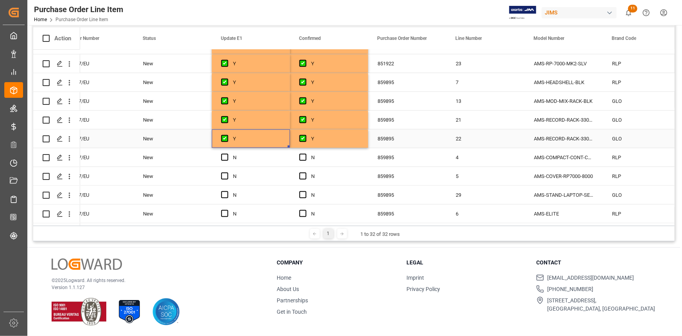
click at [274, 137] on div "Y" at bounding box center [257, 139] width 48 height 18
drag, startPoint x: 289, startPoint y: 144, endPoint x: 288, endPoint y: 207, distance: 63.3
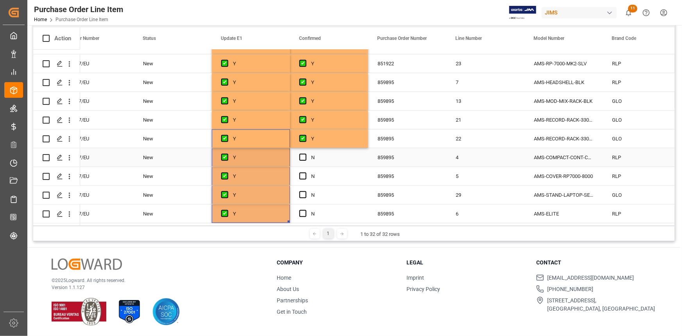
click at [326, 145] on div "Y" at bounding box center [335, 139] width 48 height 18
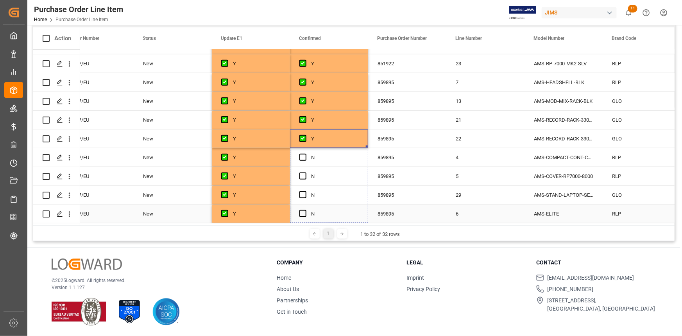
drag, startPoint x: 366, startPoint y: 143, endPoint x: 358, endPoint y: 214, distance: 72.0
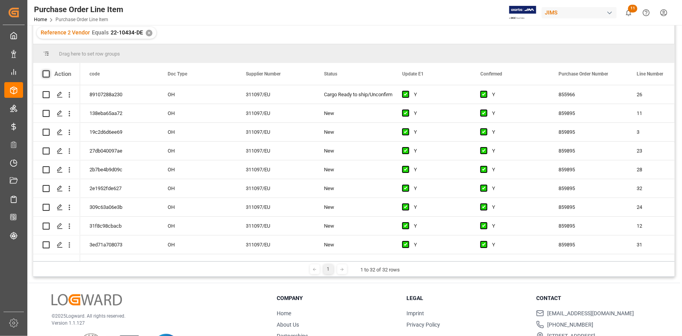
click at [48, 75] on span at bounding box center [46, 73] width 7 height 7
click at [48, 70] on input "checkbox" at bounding box center [48, 70] width 0 height 0
checkbox input "true"
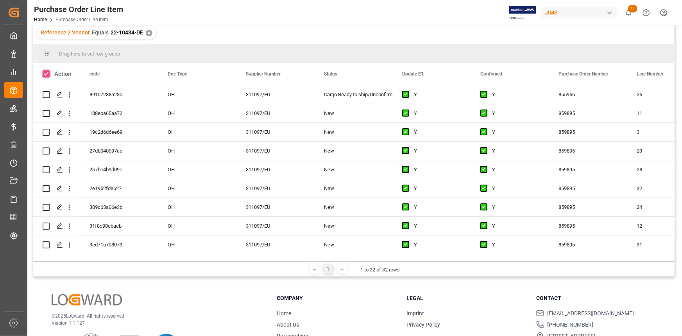
checkbox input "true"
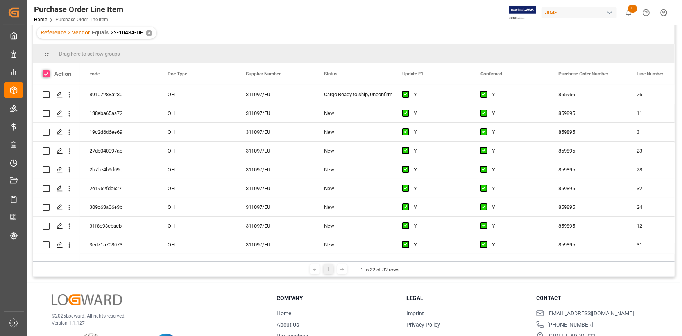
checkbox input "true"
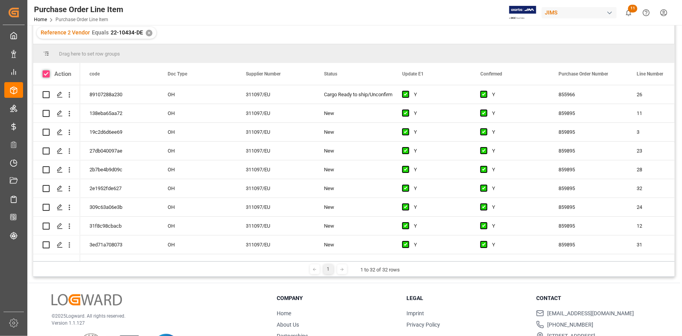
checkbox input "true"
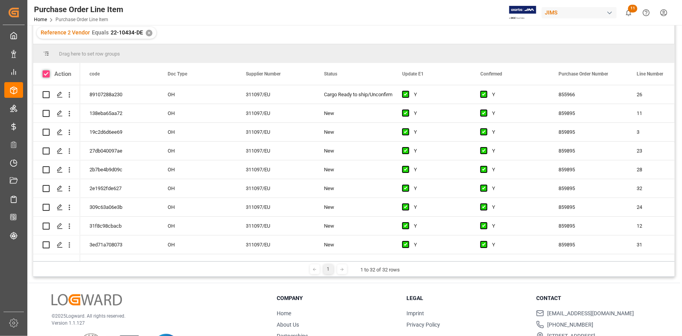
checkbox input "true"
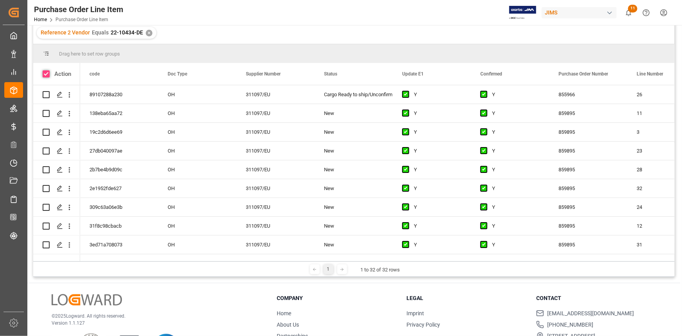
checkbox input "true"
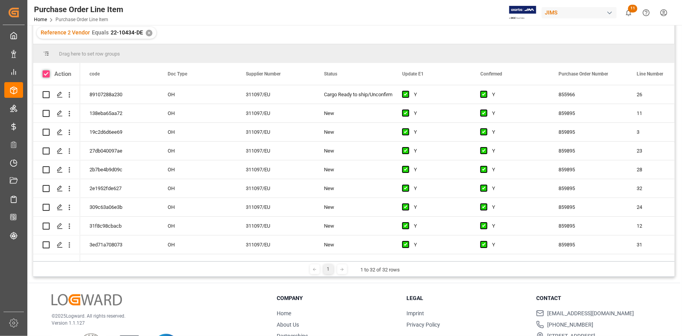
checkbox input "true"
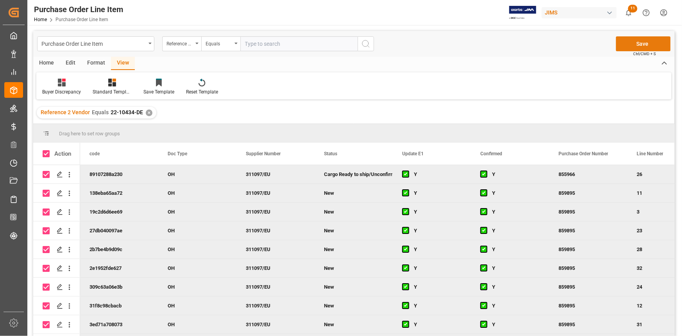
click at [600, 45] on button "Save" at bounding box center [643, 43] width 55 height 15
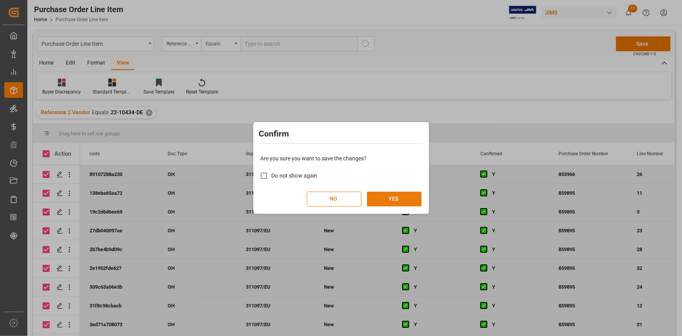
click at [400, 198] on button "YES" at bounding box center [394, 198] width 55 height 15
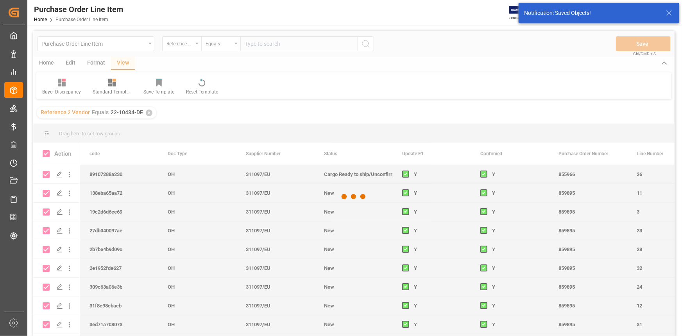
checkbox input "false"
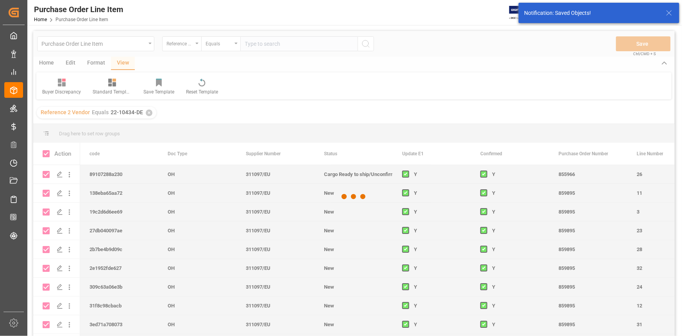
checkbox input "false"
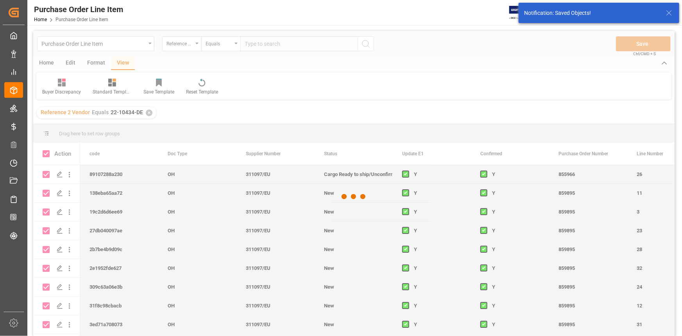
checkbox input "false"
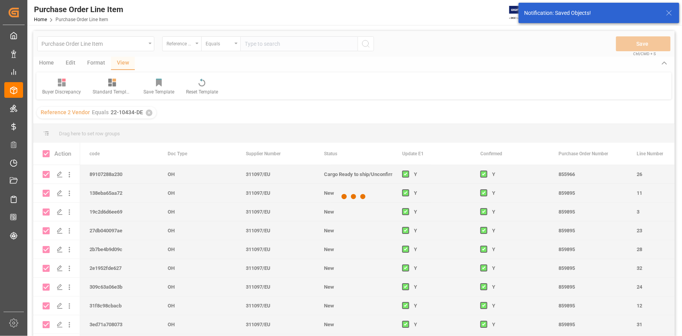
checkbox input "false"
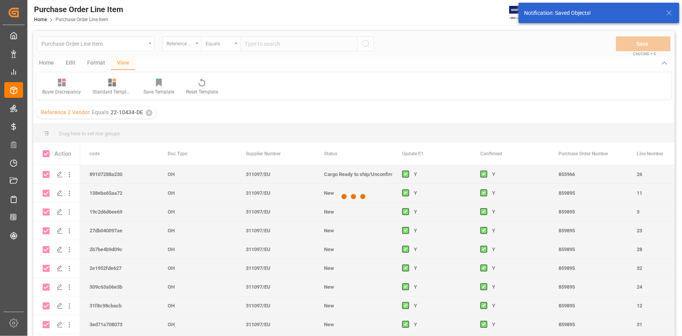
checkbox input "false"
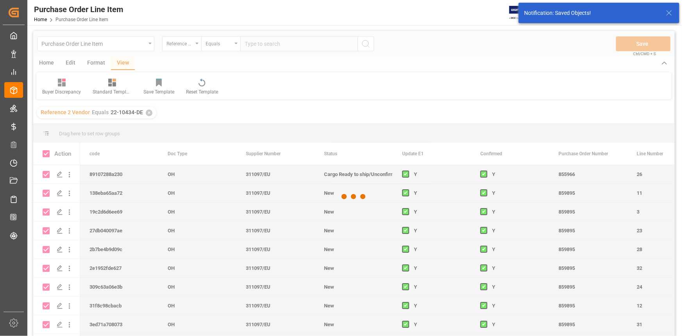
checkbox input "false"
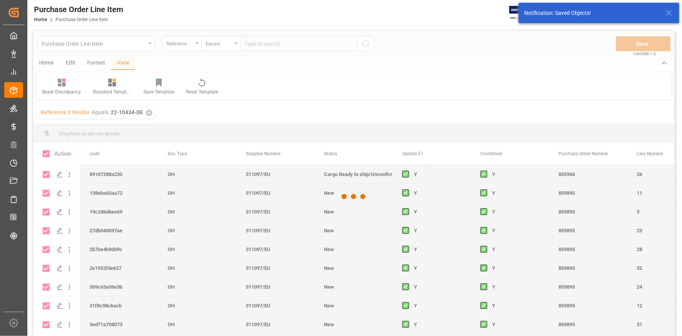
checkbox input "false"
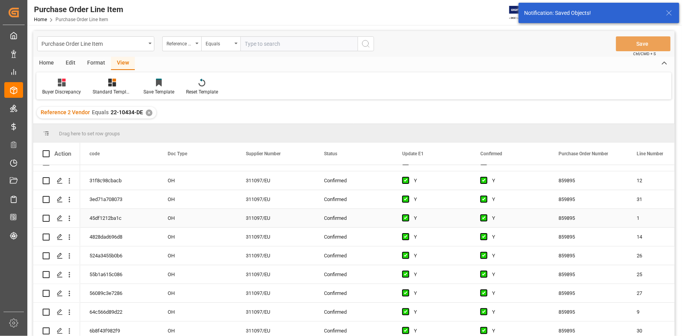
scroll to position [0, 0]
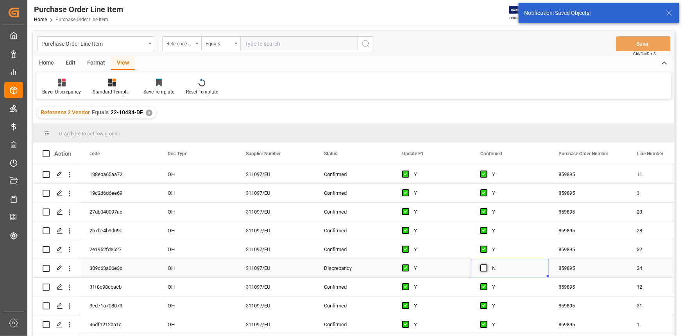
click at [482, 267] on span "Press SPACE to select this row." at bounding box center [483, 267] width 7 height 7
click at [486, 264] on input "Press SPACE to select this row." at bounding box center [486, 264] width 0 height 0
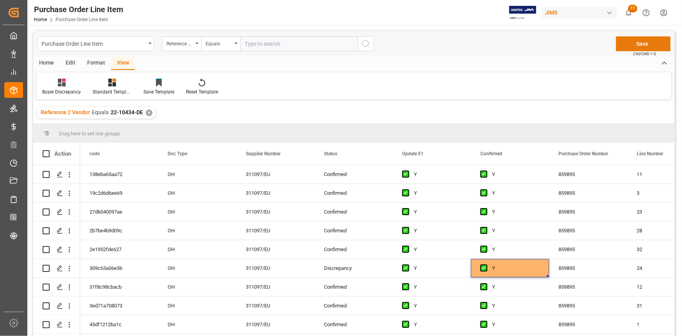
click at [600, 43] on button "Save" at bounding box center [643, 43] width 55 height 15
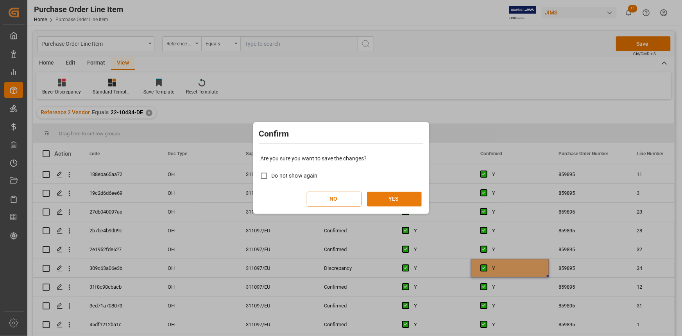
click at [395, 193] on button "YES" at bounding box center [394, 198] width 55 height 15
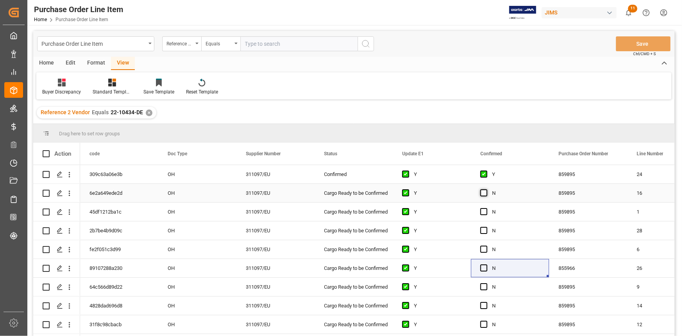
click at [483, 194] on span "Press SPACE to select this row." at bounding box center [483, 192] width 7 height 7
click at [486, 189] on input "Press SPACE to select this row." at bounding box center [486, 189] width 0 height 0
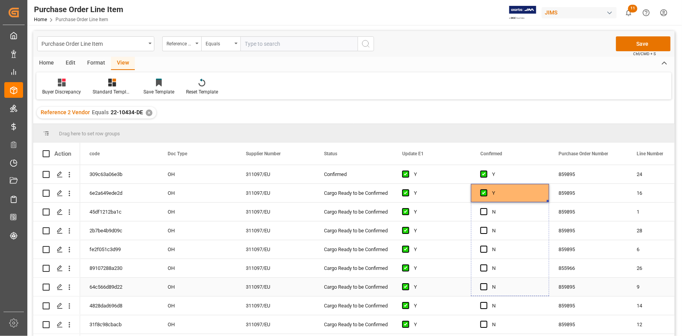
drag, startPoint x: 548, startPoint y: 200, endPoint x: 537, endPoint y: 304, distance: 104.9
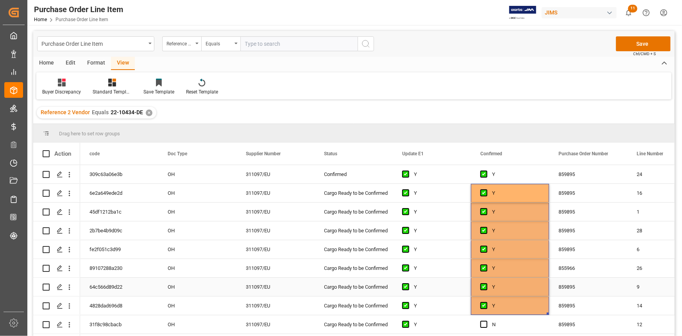
scroll to position [71, 0]
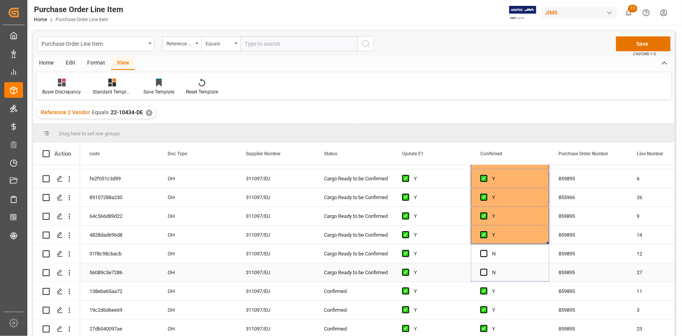
drag, startPoint x: 547, startPoint y: 243, endPoint x: 546, endPoint y: 280, distance: 36.7
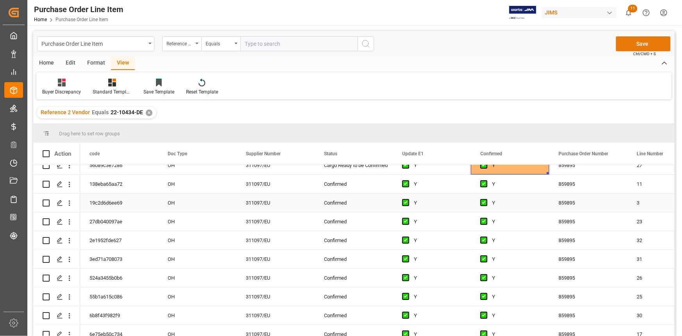
scroll to position [177, 0]
click at [600, 41] on button "Save" at bounding box center [643, 43] width 55 height 15
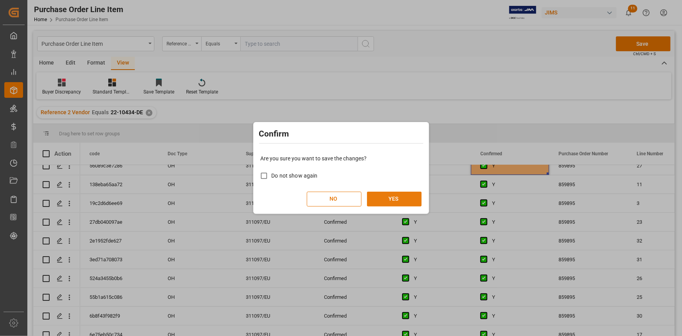
click at [387, 199] on button "YES" at bounding box center [394, 198] width 55 height 15
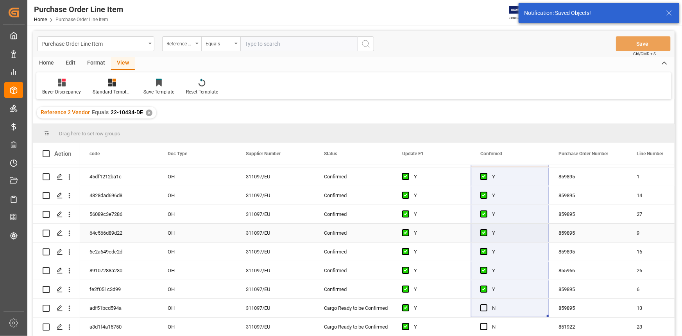
scroll to position [0, 0]
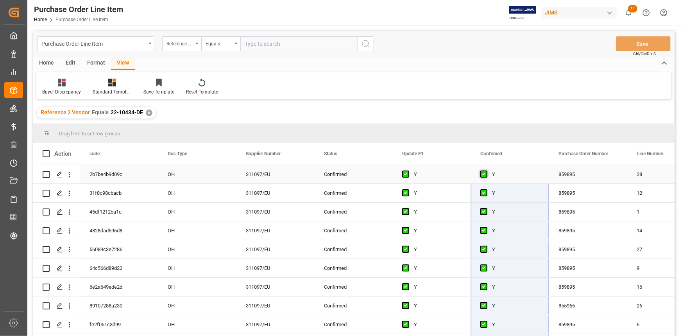
click at [483, 172] on span "Press SPACE to select this row." at bounding box center [483, 173] width 7 height 7
click at [486, 170] on input "Press SPACE to select this row." at bounding box center [486, 170] width 0 height 0
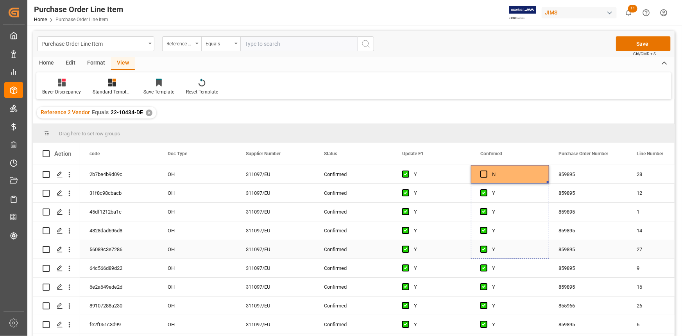
drag, startPoint x: 547, startPoint y: 181, endPoint x: 533, endPoint y: 301, distance: 120.8
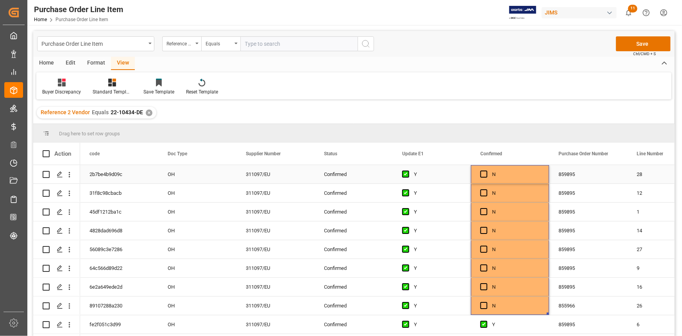
click at [483, 170] on div "Press SPACE to select this row." at bounding box center [486, 174] width 12 height 18
click at [483, 175] on span "Press SPACE to select this row." at bounding box center [483, 173] width 7 height 7
click at [486, 170] on input "Press SPACE to select this row." at bounding box center [486, 170] width 0 height 0
drag, startPoint x: 545, startPoint y: 182, endPoint x: 542, endPoint y: 301, distance: 118.9
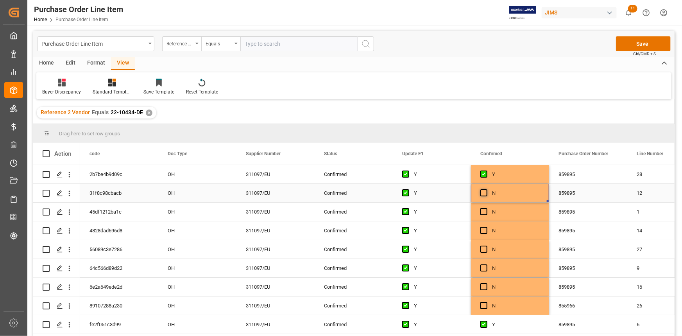
click at [483, 191] on span "Press SPACE to select this row." at bounding box center [483, 192] width 7 height 7
click at [486, 189] on input "Press SPACE to select this row." at bounding box center [486, 189] width 0 height 0
click at [485, 211] on span "Press SPACE to select this row." at bounding box center [483, 211] width 7 height 7
click at [486, 208] on input "Press SPACE to select this row." at bounding box center [486, 208] width 0 height 0
click at [485, 230] on span "Press SPACE to select this row." at bounding box center [483, 230] width 7 height 7
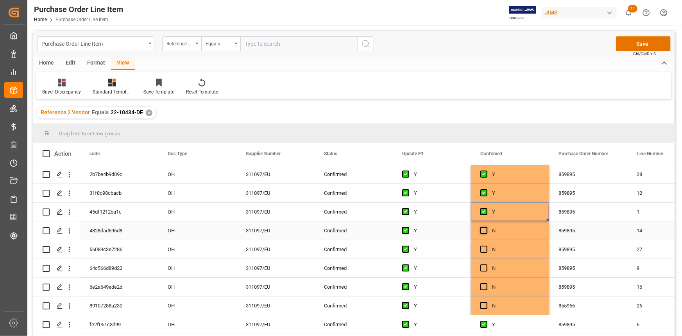
click at [486, 227] on input "Press SPACE to select this row." at bounding box center [486, 227] width 0 height 0
click at [484, 249] on span "Press SPACE to select this row." at bounding box center [483, 248] width 7 height 7
click at [486, 245] on input "Press SPACE to select this row." at bounding box center [486, 245] width 0 height 0
click at [483, 268] on span "Press SPACE to select this row." at bounding box center [483, 267] width 7 height 7
click at [486, 264] on input "Press SPACE to select this row." at bounding box center [486, 264] width 0 height 0
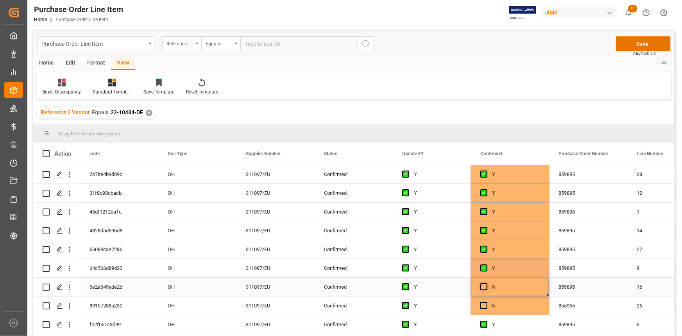
click at [483, 283] on span "Press SPACE to select this row." at bounding box center [483, 286] width 7 height 7
click at [486, 283] on input "Press SPACE to select this row." at bounding box center [486, 283] width 0 height 0
click at [483, 295] on span "Press SPACE to select this row." at bounding box center [483, 305] width 7 height 7
click at [486, 295] on input "Press SPACE to select this row." at bounding box center [486, 302] width 0 height 0
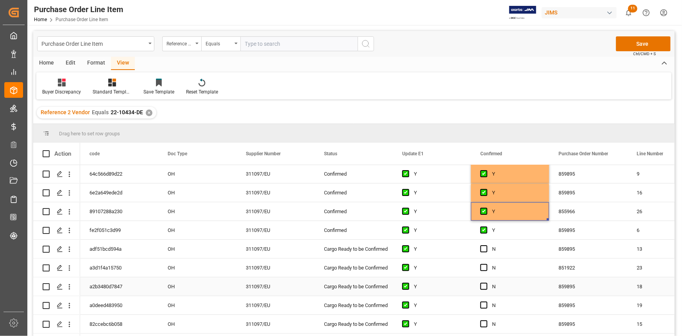
scroll to position [106, 0]
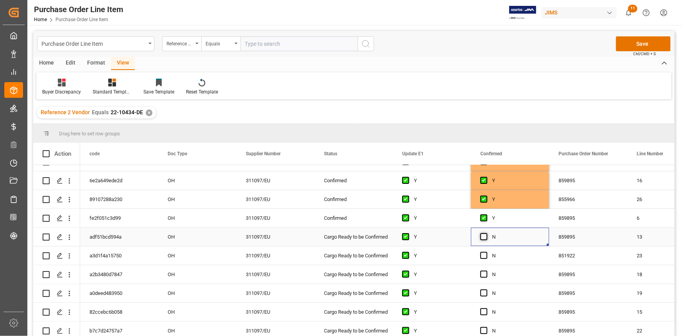
click at [483, 238] on span "Press SPACE to select this row." at bounding box center [483, 236] width 7 height 7
click at [486, 233] on input "Press SPACE to select this row." at bounding box center [486, 233] width 0 height 0
drag, startPoint x: 547, startPoint y: 244, endPoint x: 541, endPoint y: 295, distance: 51.6
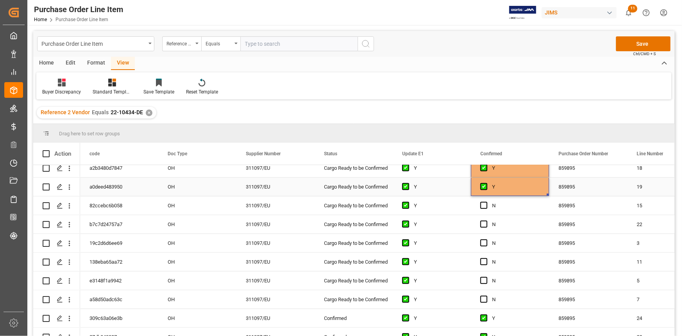
scroll to position [213, 0]
drag, startPoint x: 548, startPoint y: 194, endPoint x: 544, endPoint y: 295, distance: 101.3
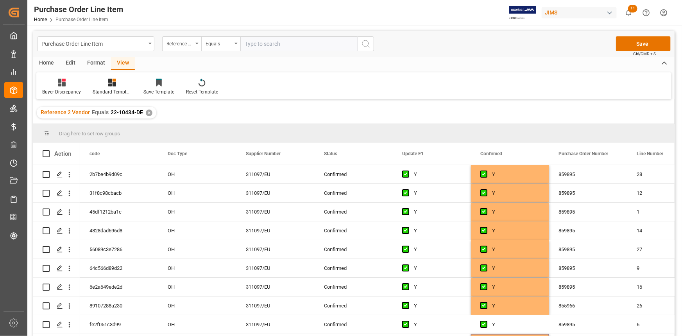
scroll to position [0, 0]
click at [600, 43] on button "Save" at bounding box center [643, 43] width 55 height 15
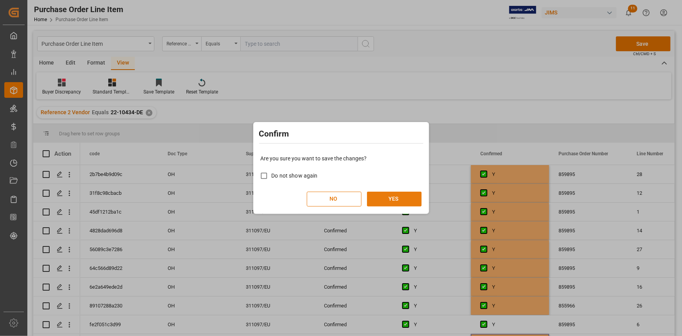
click at [402, 203] on button "YES" at bounding box center [394, 198] width 55 height 15
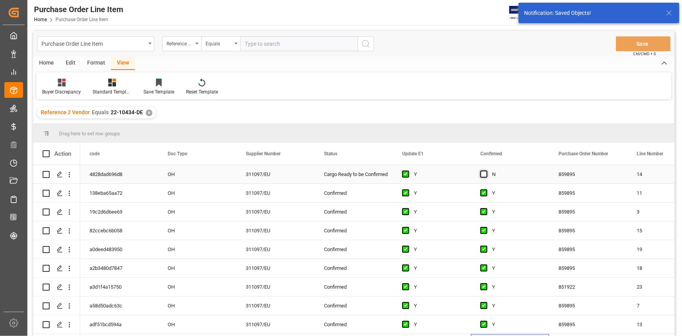
click at [481, 176] on span "Press SPACE to select this row." at bounding box center [483, 173] width 7 height 7
click at [486, 170] on input "Press SPACE to select this row." at bounding box center [486, 170] width 0 height 0
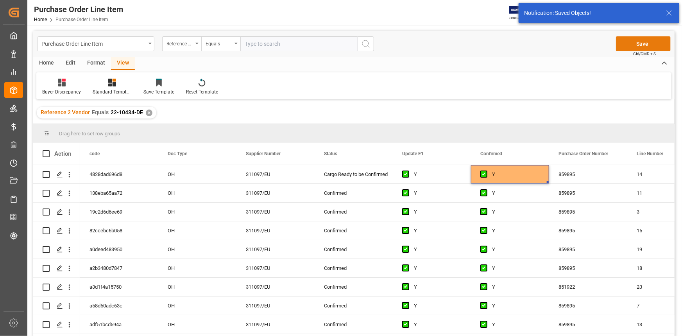
click at [600, 38] on button "Save" at bounding box center [643, 43] width 55 height 15
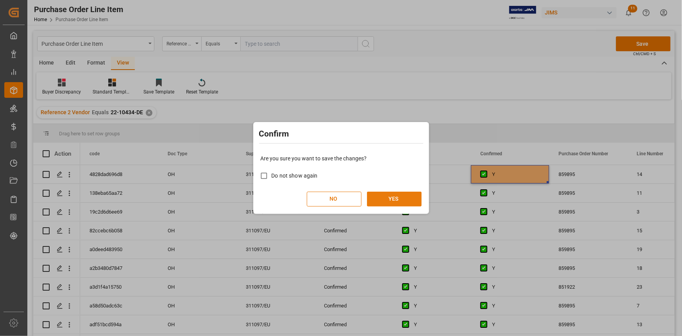
click at [393, 199] on button "YES" at bounding box center [394, 198] width 55 height 15
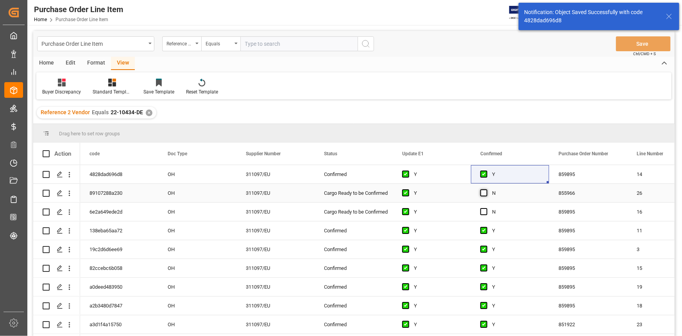
click at [486, 193] on span "Press SPACE to select this row." at bounding box center [483, 192] width 7 height 7
click at [486, 189] on input "Press SPACE to select this row." at bounding box center [486, 189] width 0 height 0
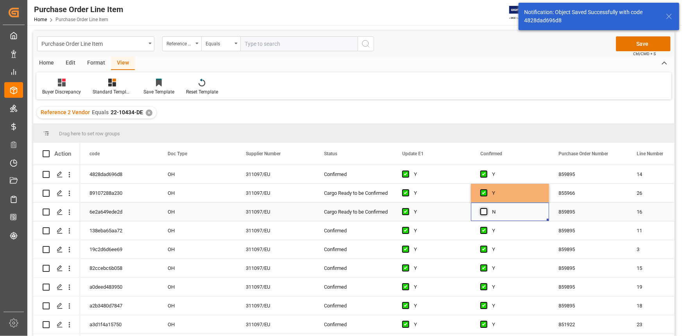
click at [483, 211] on span "Press SPACE to select this row." at bounding box center [483, 211] width 7 height 7
click at [486, 208] on input "Press SPACE to select this row." at bounding box center [486, 208] width 0 height 0
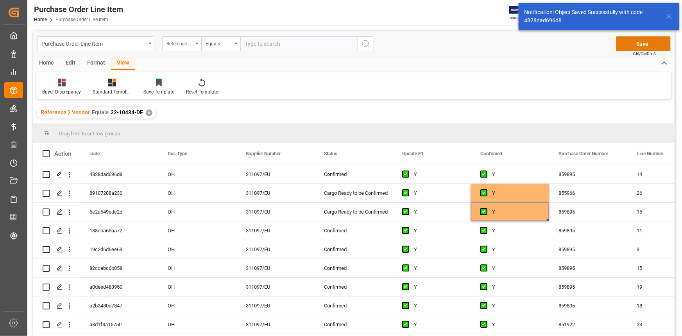
click at [600, 39] on button "Save" at bounding box center [643, 43] width 55 height 15
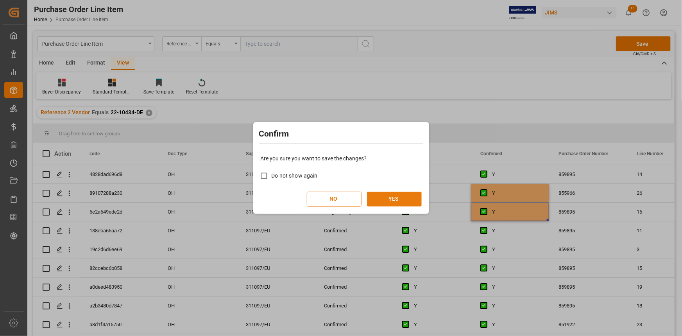
click at [399, 198] on button "YES" at bounding box center [394, 198] width 55 height 15
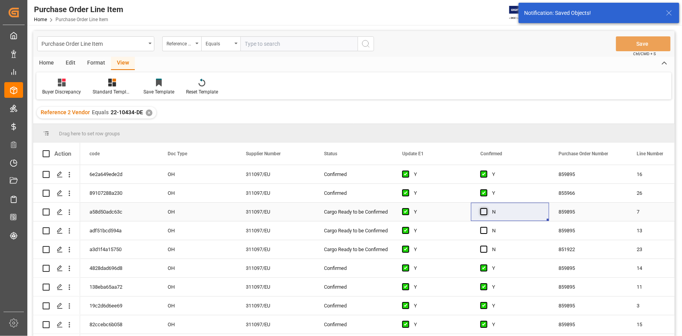
click at [483, 212] on span "Press SPACE to select this row." at bounding box center [483, 211] width 7 height 7
click at [486, 208] on input "Press SPACE to select this row." at bounding box center [486, 208] width 0 height 0
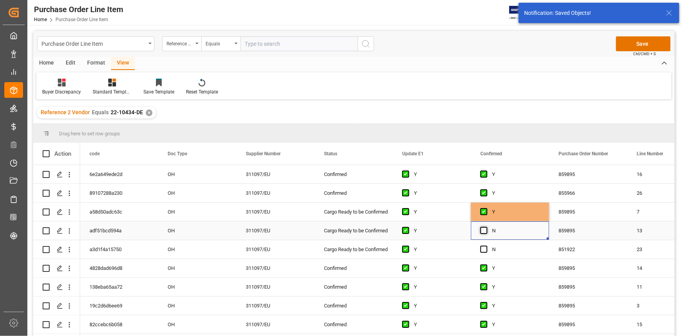
click at [486, 230] on span "Press SPACE to select this row." at bounding box center [483, 230] width 7 height 7
click at [486, 227] on input "Press SPACE to select this row." at bounding box center [486, 227] width 0 height 0
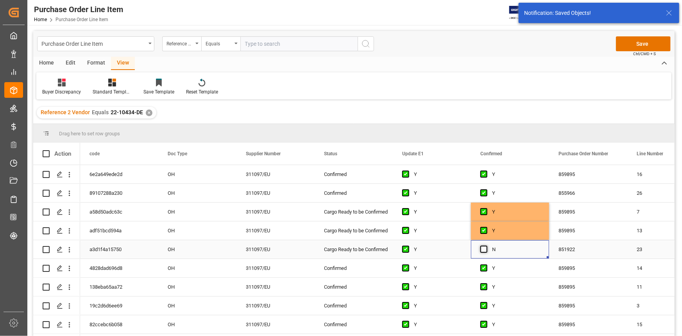
click at [486, 251] on span "Press SPACE to select this row." at bounding box center [483, 248] width 7 height 7
click at [486, 245] on input "Press SPACE to select this row." at bounding box center [486, 245] width 0 height 0
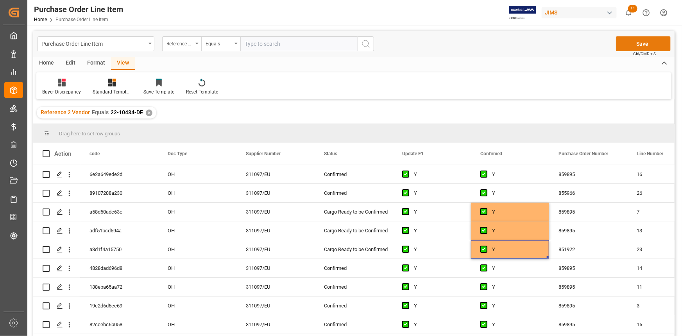
click at [600, 45] on button "Save" at bounding box center [643, 43] width 55 height 15
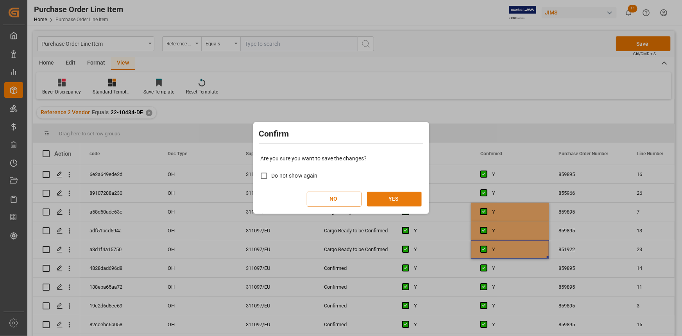
click at [386, 195] on button "YES" at bounding box center [394, 198] width 55 height 15
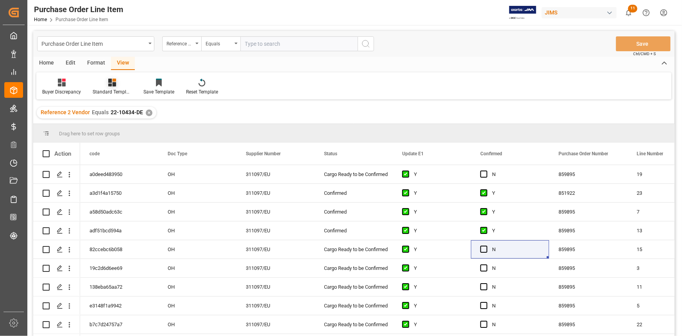
click at [113, 86] on icon at bounding box center [112, 83] width 8 height 8
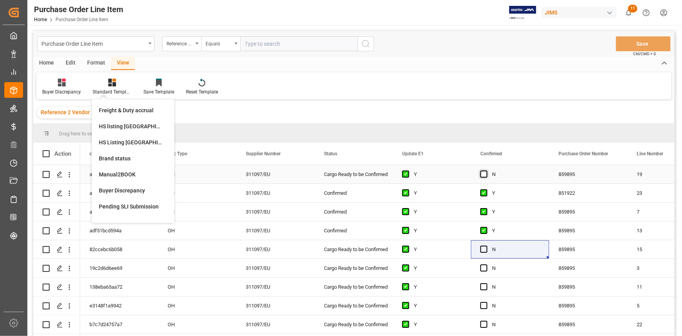
click at [484, 175] on span "Press SPACE to select this row." at bounding box center [483, 173] width 7 height 7
click at [486, 170] on input "Press SPACE to select this row." at bounding box center [486, 170] width 0 height 0
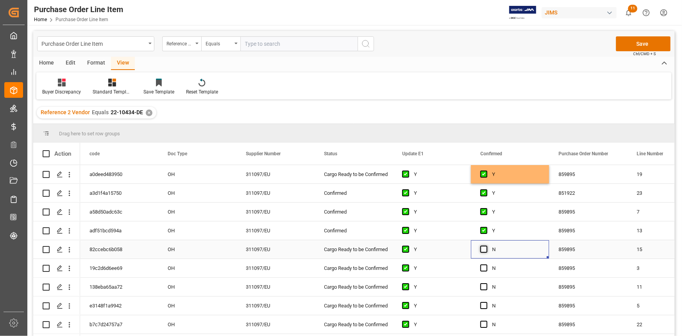
click at [486, 250] on span "Press SPACE to select this row." at bounding box center [483, 248] width 7 height 7
click at [486, 245] on input "Press SPACE to select this row." at bounding box center [486, 245] width 0 height 0
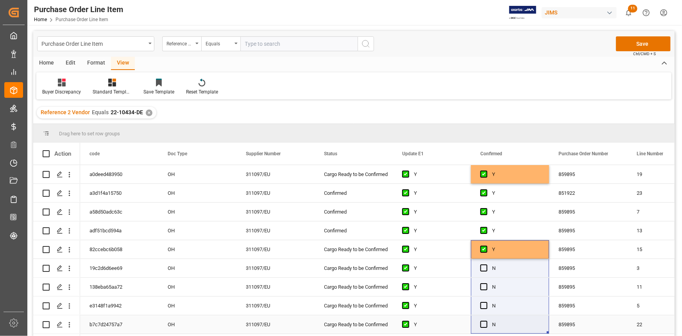
drag, startPoint x: 548, startPoint y: 257, endPoint x: 543, endPoint y: 320, distance: 63.5
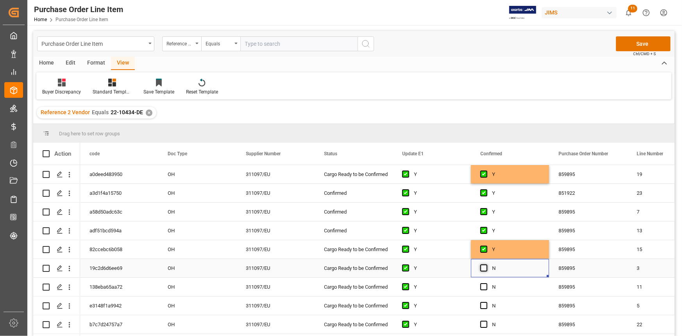
click at [484, 270] on span "Press SPACE to select this row." at bounding box center [483, 267] width 7 height 7
click at [486, 264] on input "Press SPACE to select this row." at bounding box center [486, 264] width 0 height 0
click at [511, 247] on div "Y" at bounding box center [516, 249] width 48 height 18
click at [549, 276] on div "859895" at bounding box center [588, 268] width 78 height 18
click at [540, 273] on div "Y" at bounding box center [510, 268] width 78 height 18
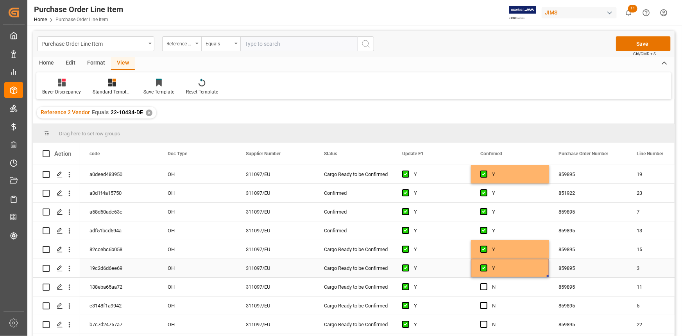
drag, startPoint x: 547, startPoint y: 276, endPoint x: 539, endPoint y: 330, distance: 54.6
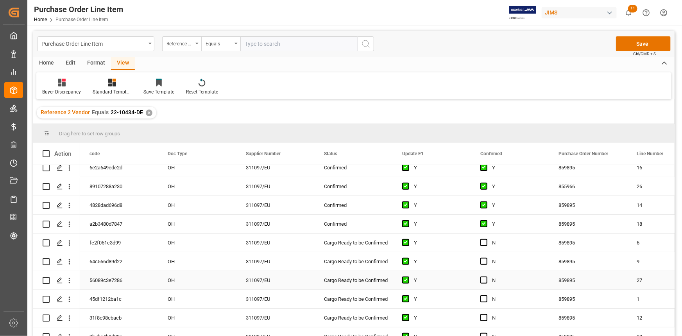
scroll to position [177, 0]
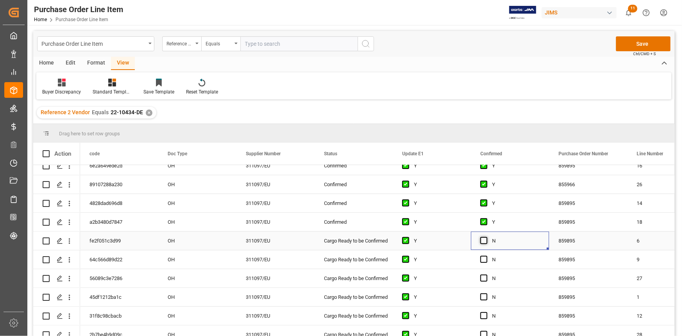
click at [485, 242] on span "Press SPACE to select this row." at bounding box center [483, 240] width 7 height 7
click at [486, 237] on input "Press SPACE to select this row." at bounding box center [486, 237] width 0 height 0
drag, startPoint x: 547, startPoint y: 249, endPoint x: 524, endPoint y: 349, distance: 102.5
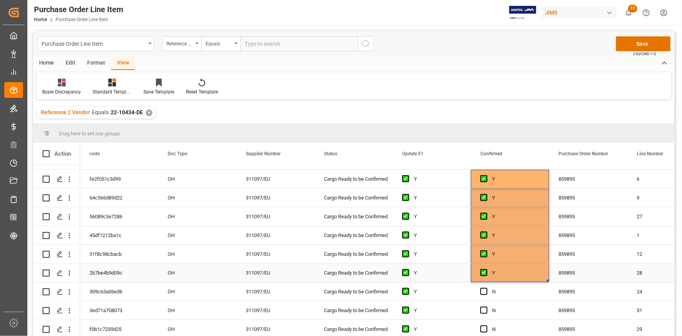
scroll to position [300, 0]
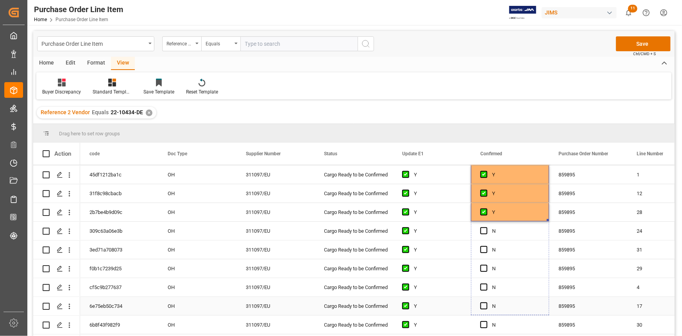
drag, startPoint x: 547, startPoint y: 220, endPoint x: 538, endPoint y: 302, distance: 82.6
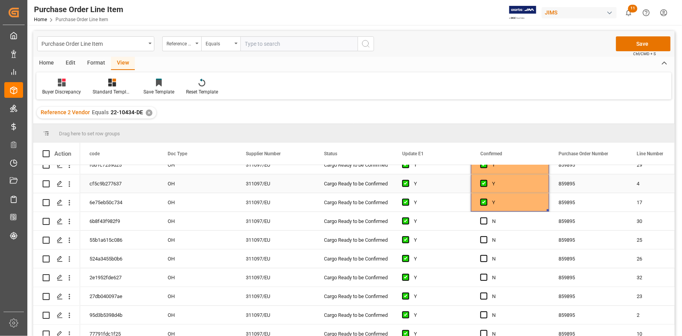
scroll to position [406, 0]
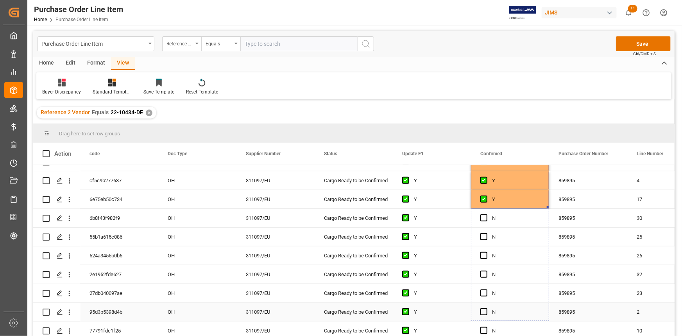
drag, startPoint x: 547, startPoint y: 207, endPoint x: 542, endPoint y: 313, distance: 106.0
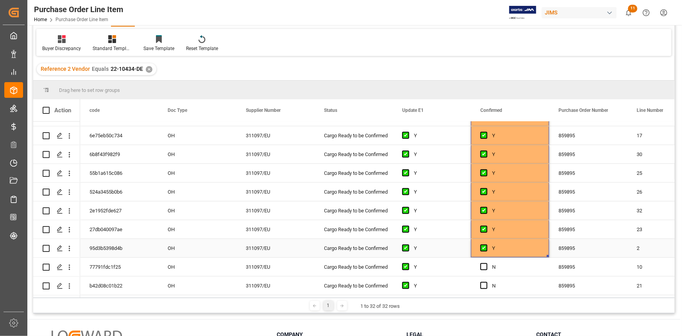
scroll to position [106, 0]
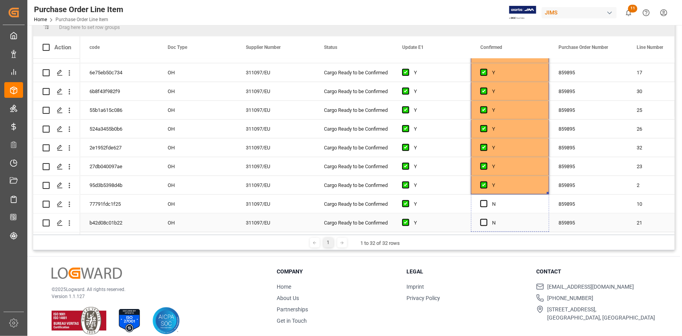
drag, startPoint x: 548, startPoint y: 191, endPoint x: 544, endPoint y: 223, distance: 32.3
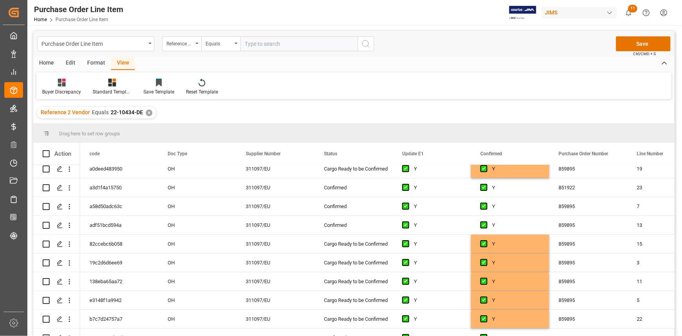
scroll to position [0, 0]
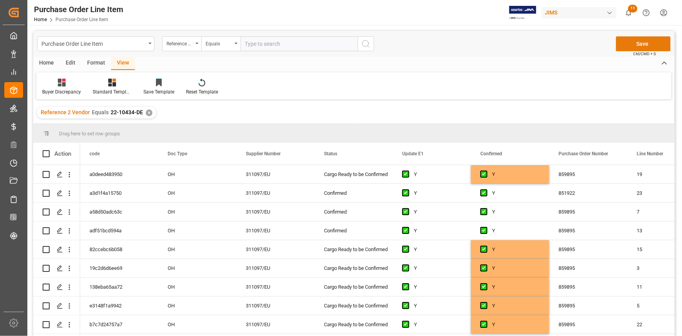
click at [600, 41] on button "Save" at bounding box center [643, 43] width 55 height 15
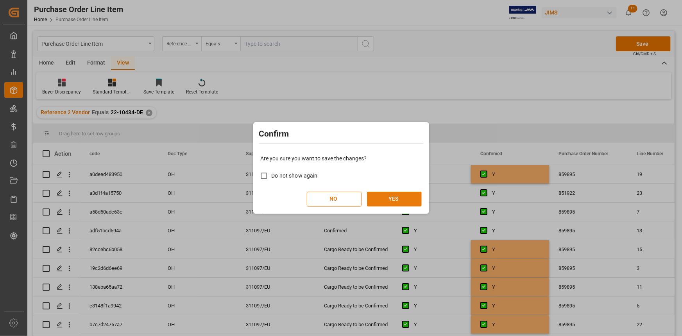
click at [379, 195] on button "YES" at bounding box center [394, 198] width 55 height 15
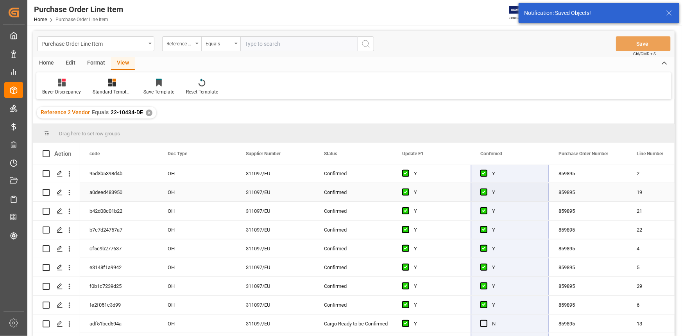
scroll to position [429, 0]
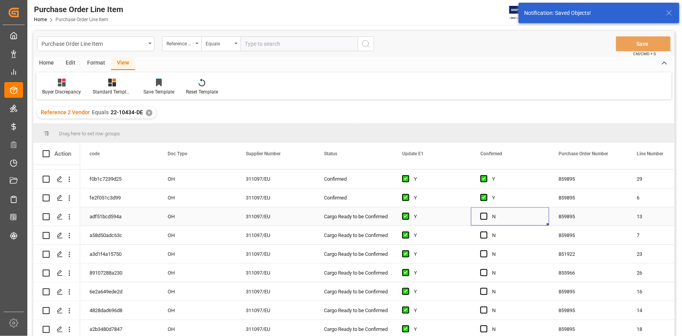
click at [483, 209] on div "Press SPACE to select this row." at bounding box center [486, 216] width 12 height 18
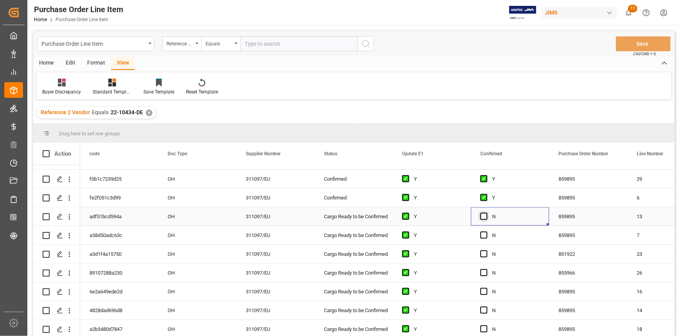
click at [483, 215] on span "Press SPACE to select this row." at bounding box center [483, 216] width 7 height 7
click at [486, 213] on input "Press SPACE to select this row." at bounding box center [486, 213] width 0 height 0
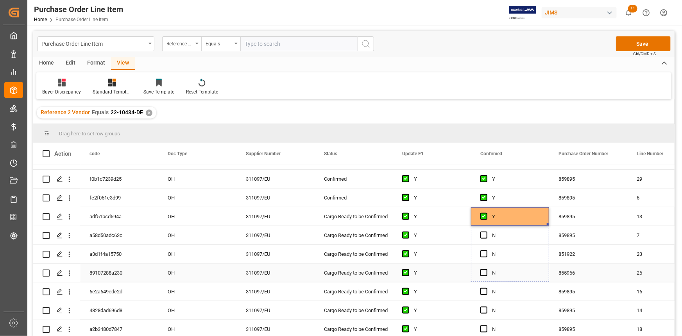
drag, startPoint x: 547, startPoint y: 222, endPoint x: 539, endPoint y: 289, distance: 67.3
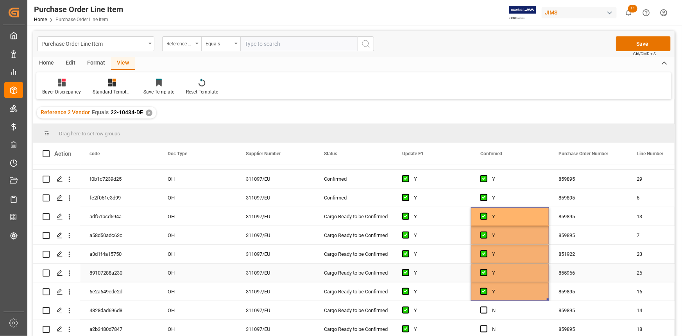
scroll to position [106, 0]
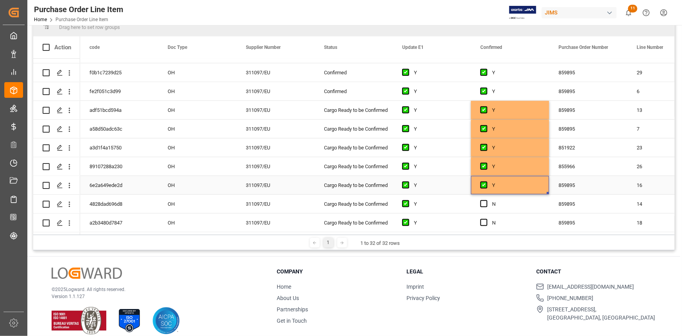
click at [547, 189] on div "Y" at bounding box center [510, 185] width 78 height 18
drag, startPoint x: 547, startPoint y: 189, endPoint x: 541, endPoint y: 232, distance: 43.4
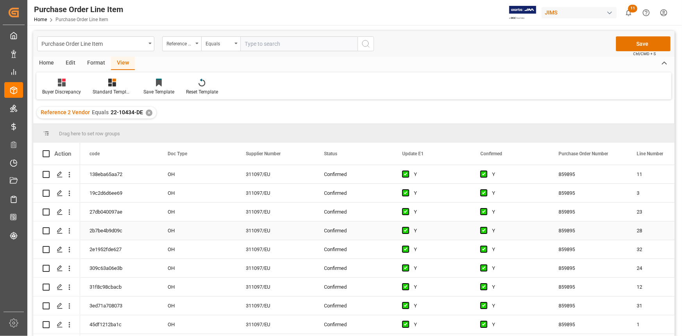
scroll to position [0, 0]
click at [600, 40] on button "Save" at bounding box center [643, 43] width 55 height 15
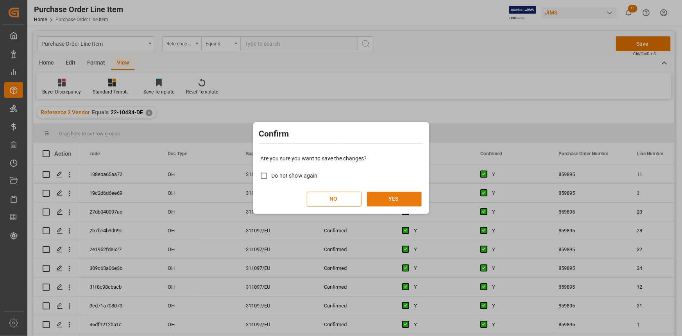
click at [393, 199] on button "YES" at bounding box center [394, 198] width 55 height 15
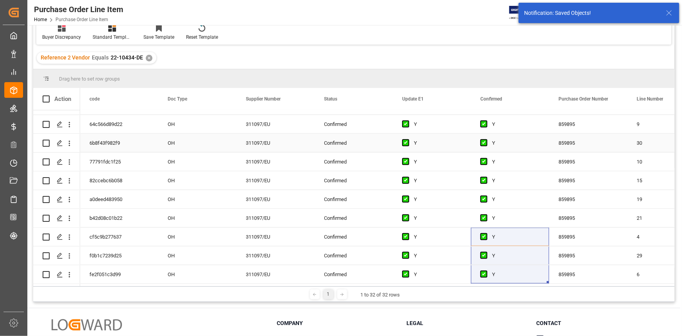
scroll to position [115, 0]
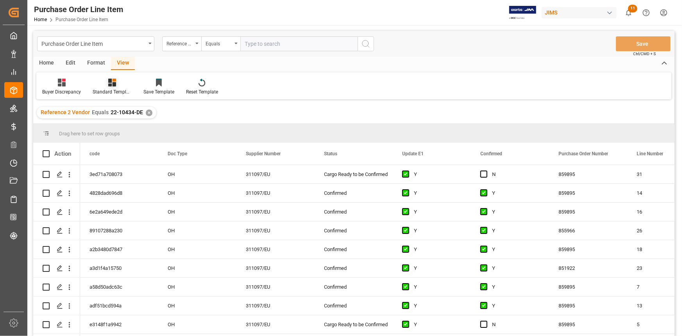
click at [115, 85] on icon at bounding box center [112, 83] width 8 height 8
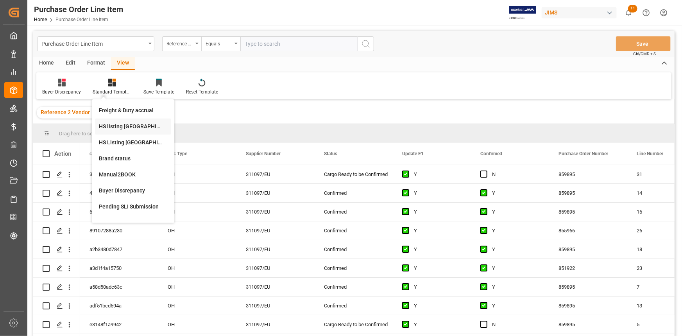
click at [124, 125] on div "HS listing [GEOGRAPHIC_DATA]" at bounding box center [133, 126] width 68 height 8
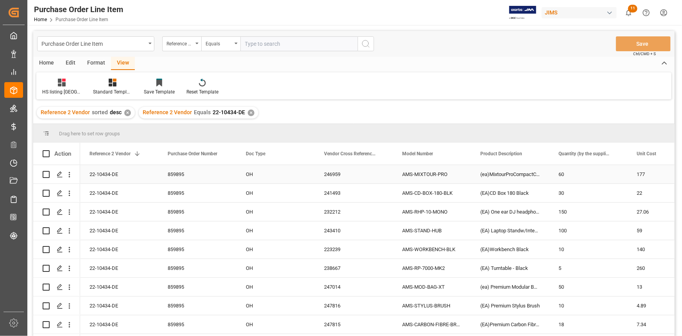
click at [109, 173] on div "22-10434-DE" at bounding box center [119, 174] width 78 height 18
